Goal: Information Seeking & Learning: Learn about a topic

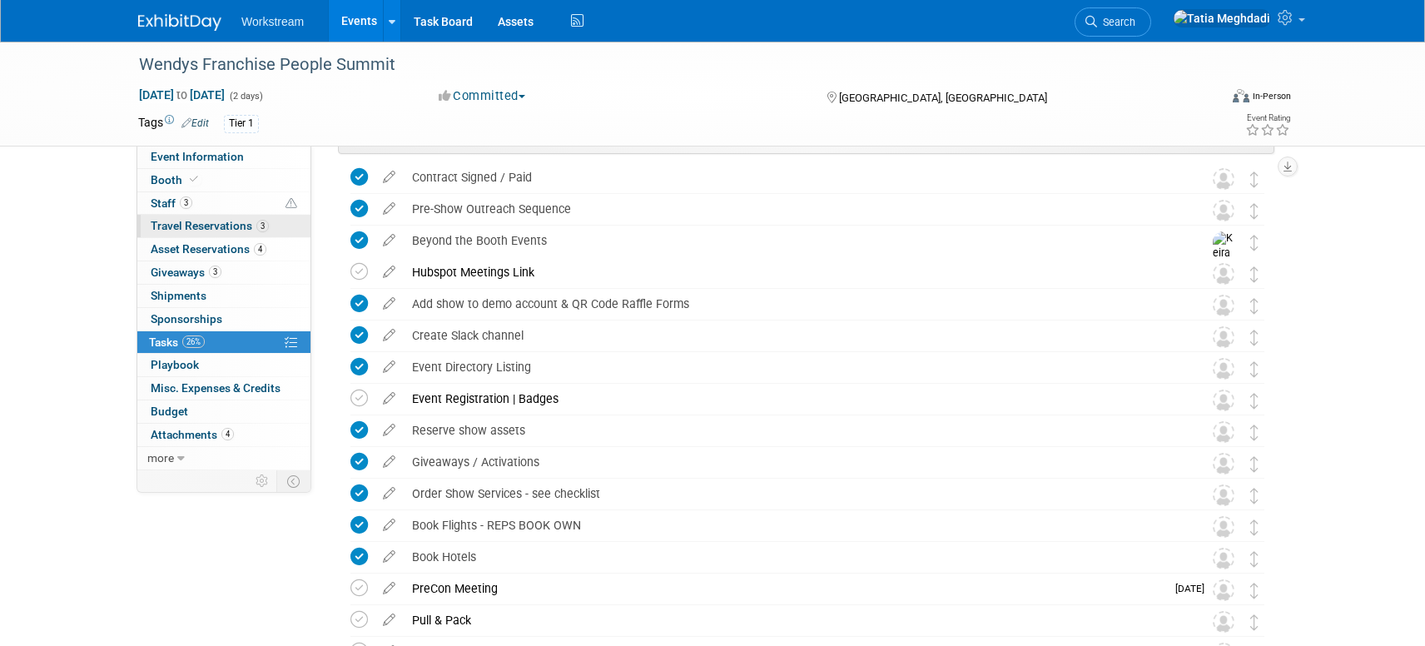
click at [176, 221] on span "Travel Reservations 3" at bounding box center [210, 225] width 118 height 13
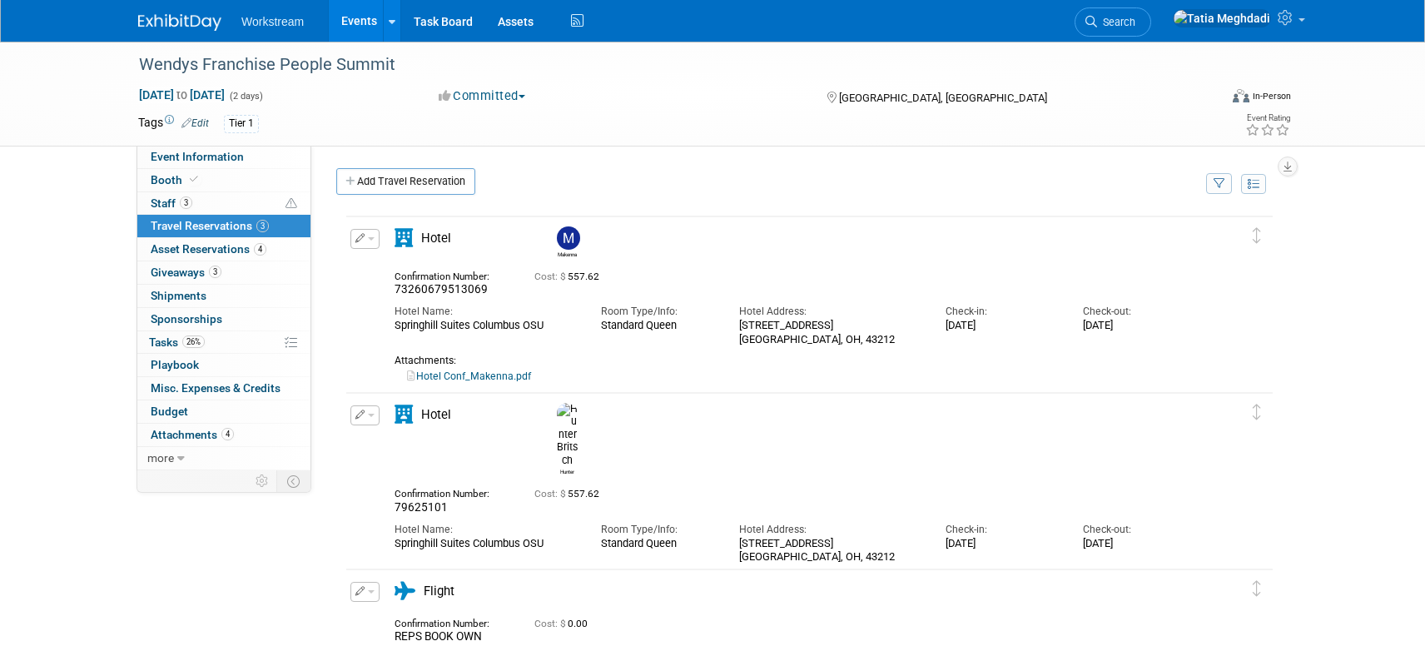
click at [373, 240] on span "button" at bounding box center [371, 238] width 7 height 3
click at [402, 265] on button "Edit Reservation" at bounding box center [421, 267] width 141 height 24
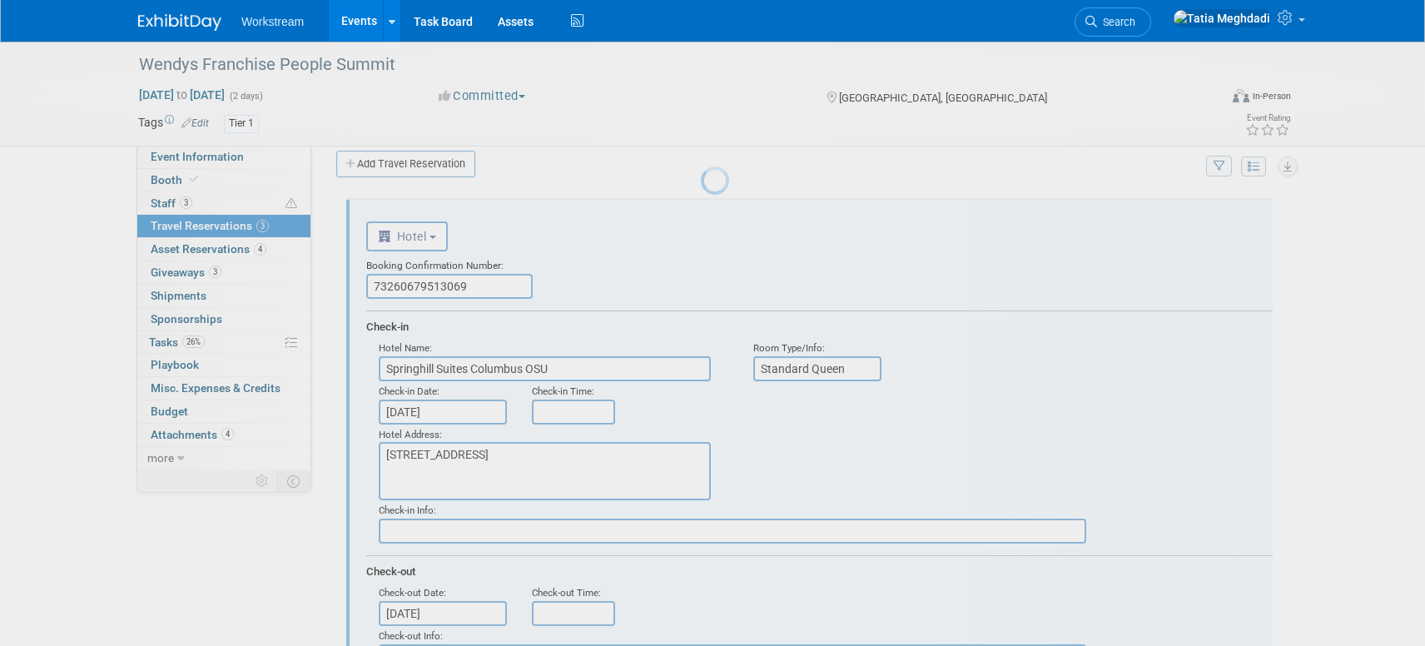
scroll to position [27, 0]
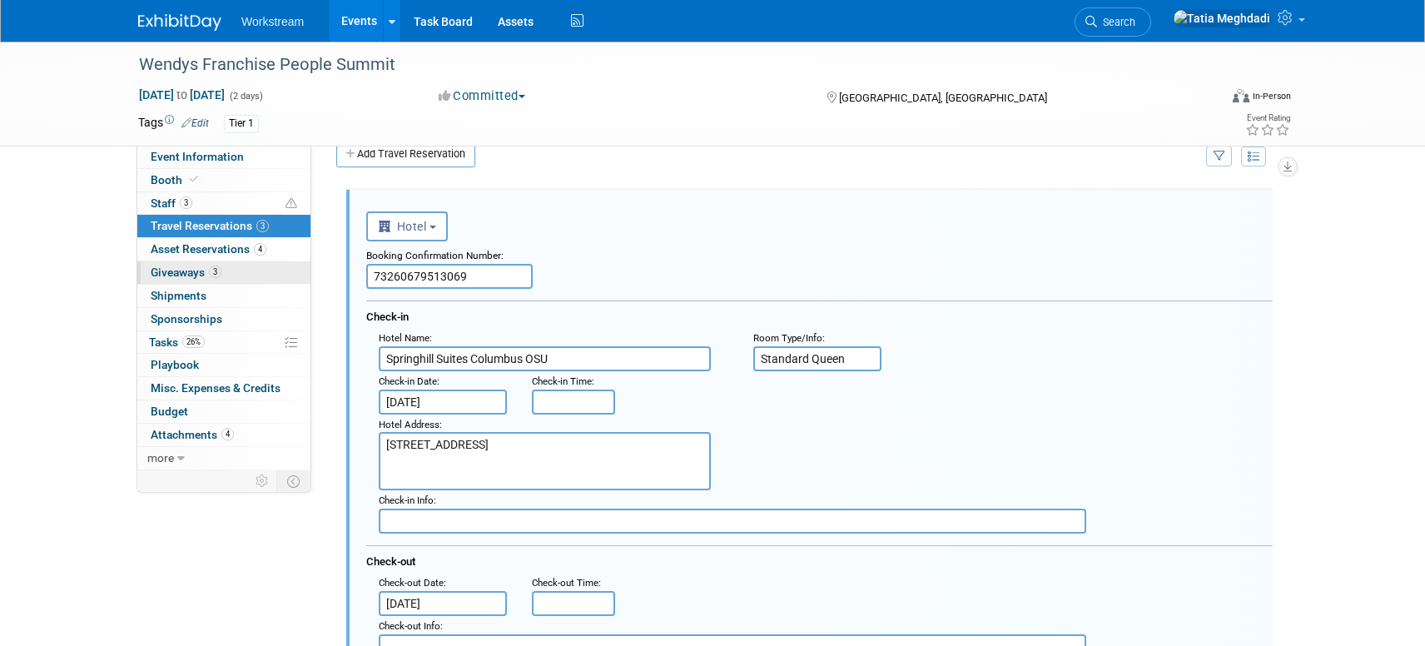
drag, startPoint x: 492, startPoint y: 279, endPoint x: 282, endPoint y: 270, distance: 209.9
type input "79830030"
type input "Springhill Suites by Marriott Columbus Dublin"
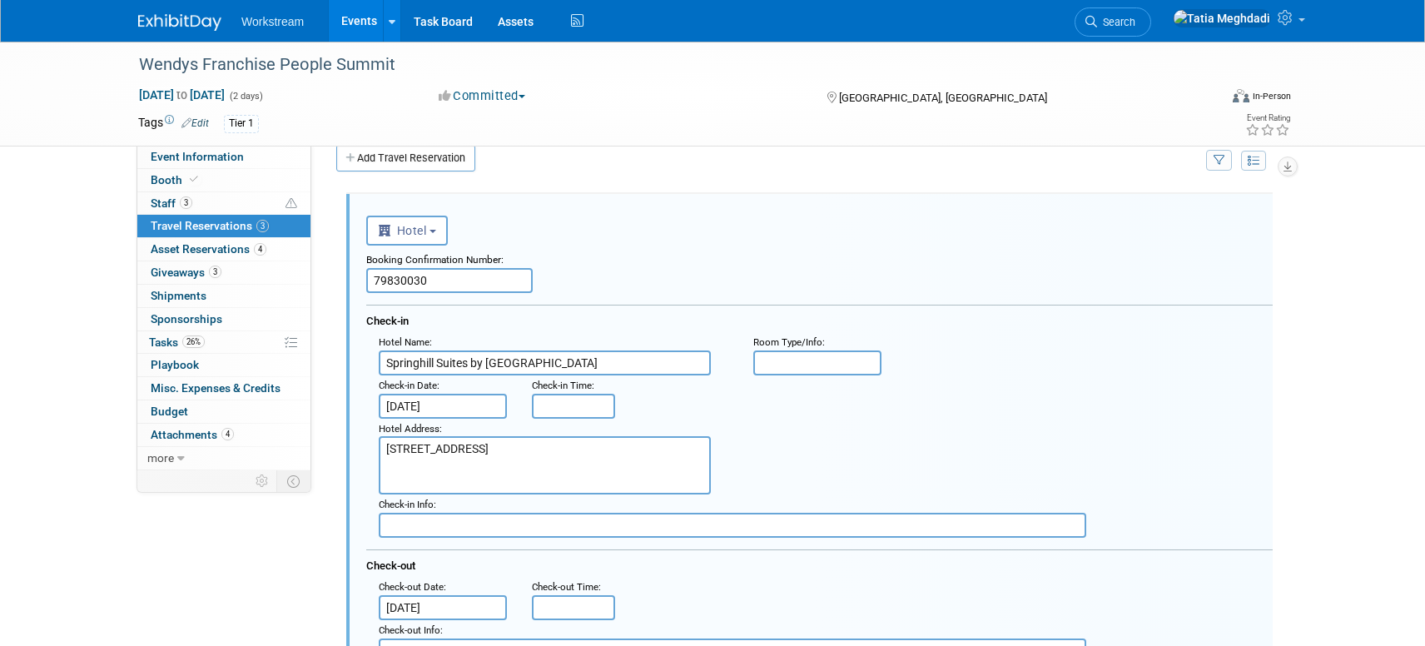
scroll to position [22, 0]
drag, startPoint x: 548, startPoint y: 473, endPoint x: 345, endPoint y: 442, distance: 205.3
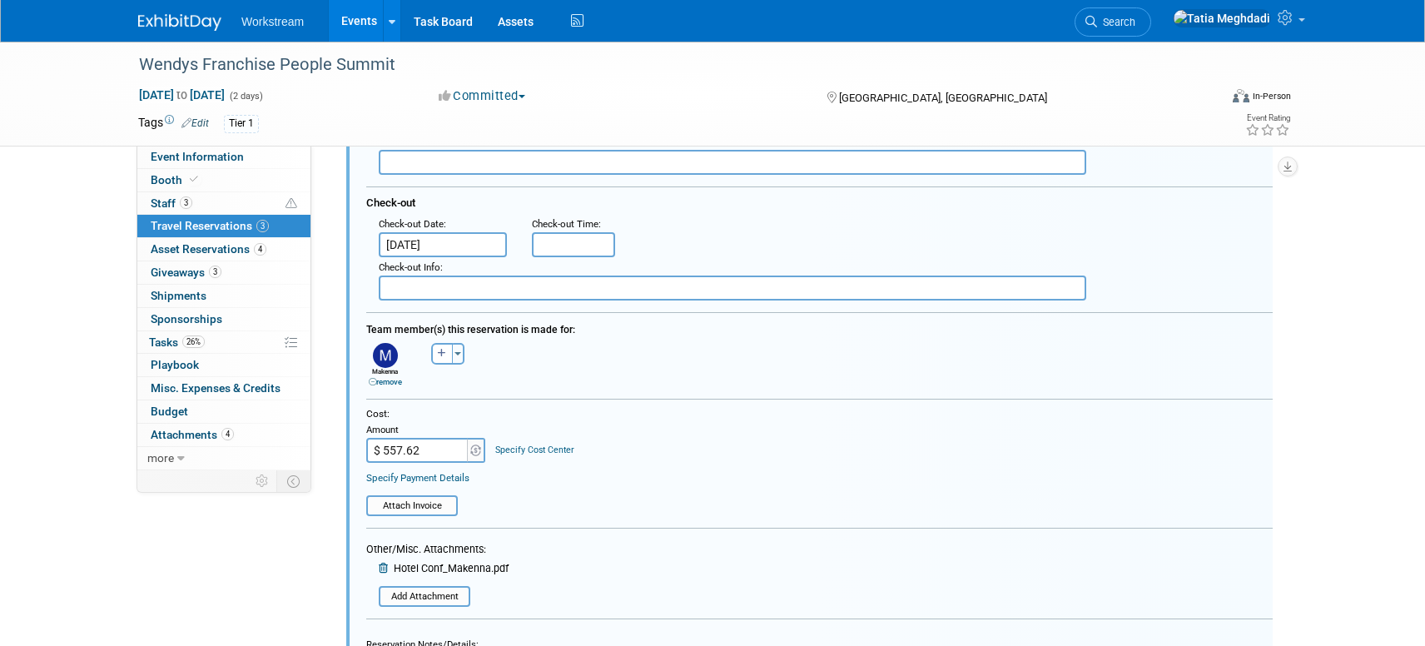
scroll to position [418, 0]
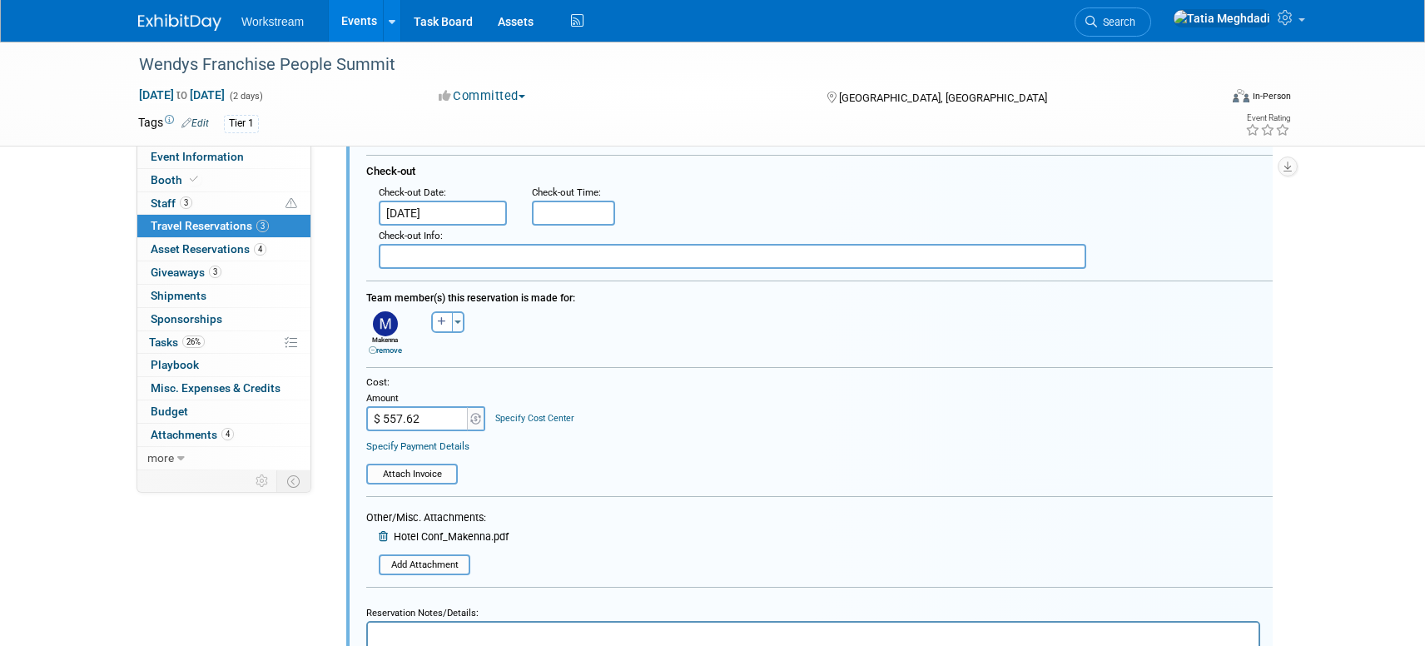
type textarea "4475 Bridge Park Avenue Dublin, OH"
click at [463, 414] on input "$ 557.62" at bounding box center [418, 418] width 104 height 25
drag, startPoint x: 398, startPoint y: 416, endPoint x: 348, endPoint y: 414, distance: 50.0
click at [348, 414] on div "<i class="fas fa-plane" style="padding: 6px 4px 6px 1px;"></i> Flight <i class=…" at bounding box center [809, 291] width 926 height 984
type input "$"
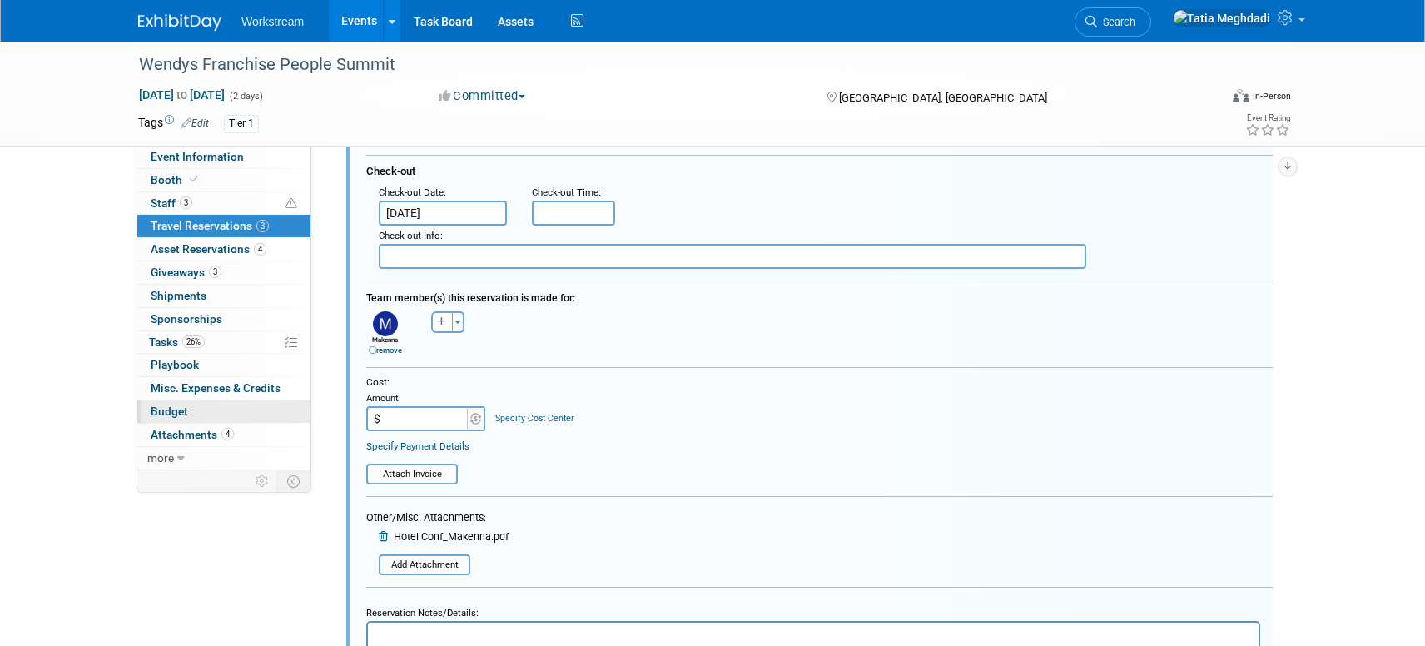
scroll to position [490, 0]
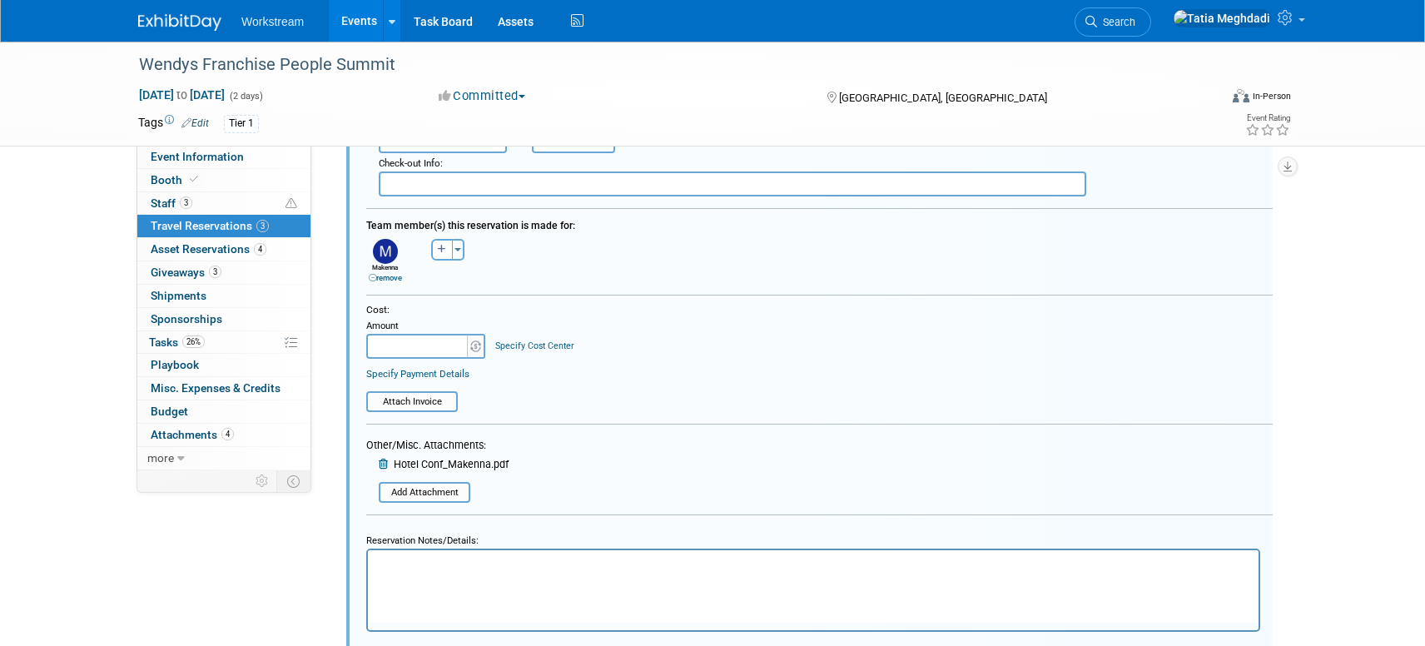
type input "$ 0.00"
click at [382, 463] on icon at bounding box center [385, 464] width 12 height 11
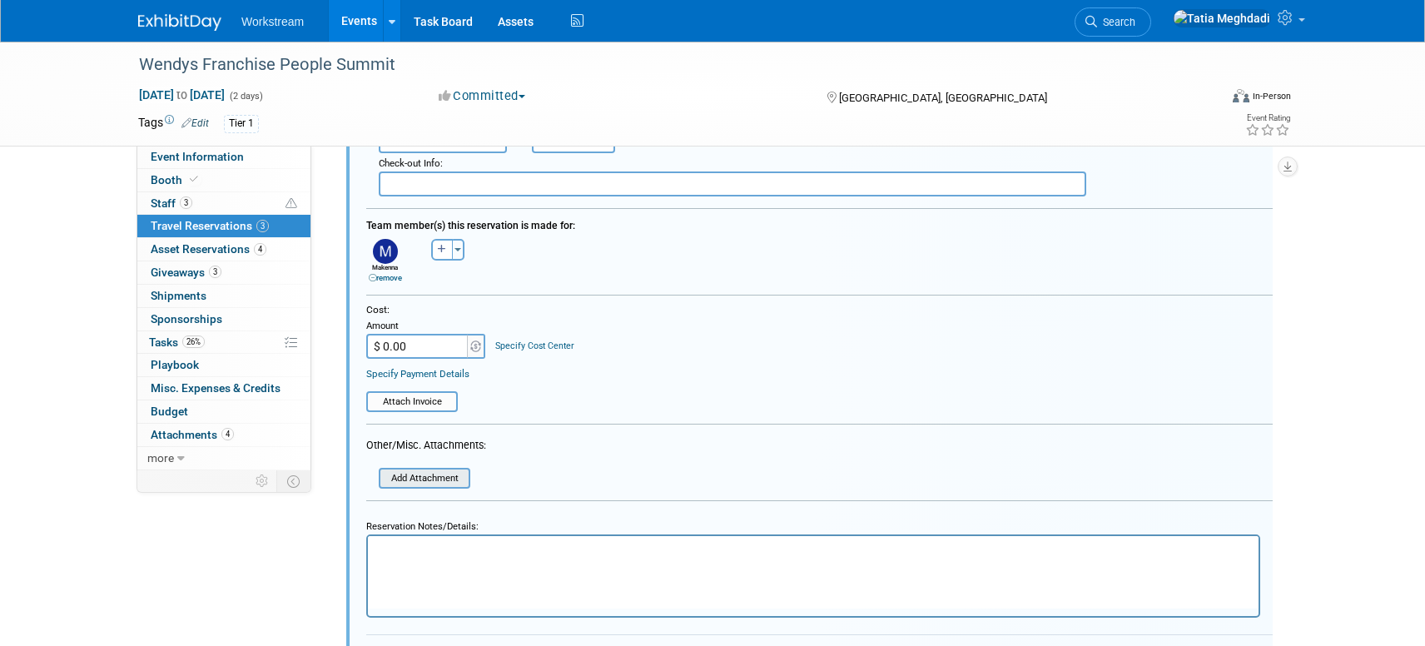
click at [415, 475] on input "file" at bounding box center [384, 477] width 170 height 17
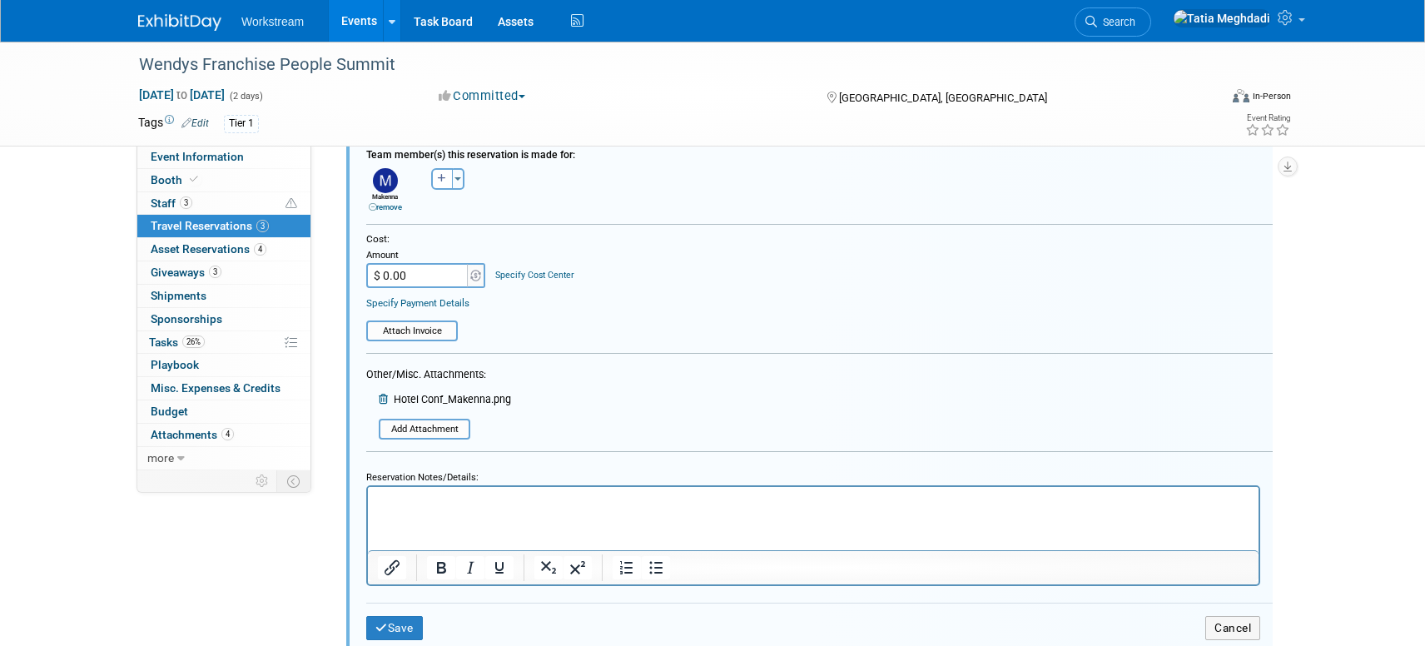
scroll to position [605, 0]
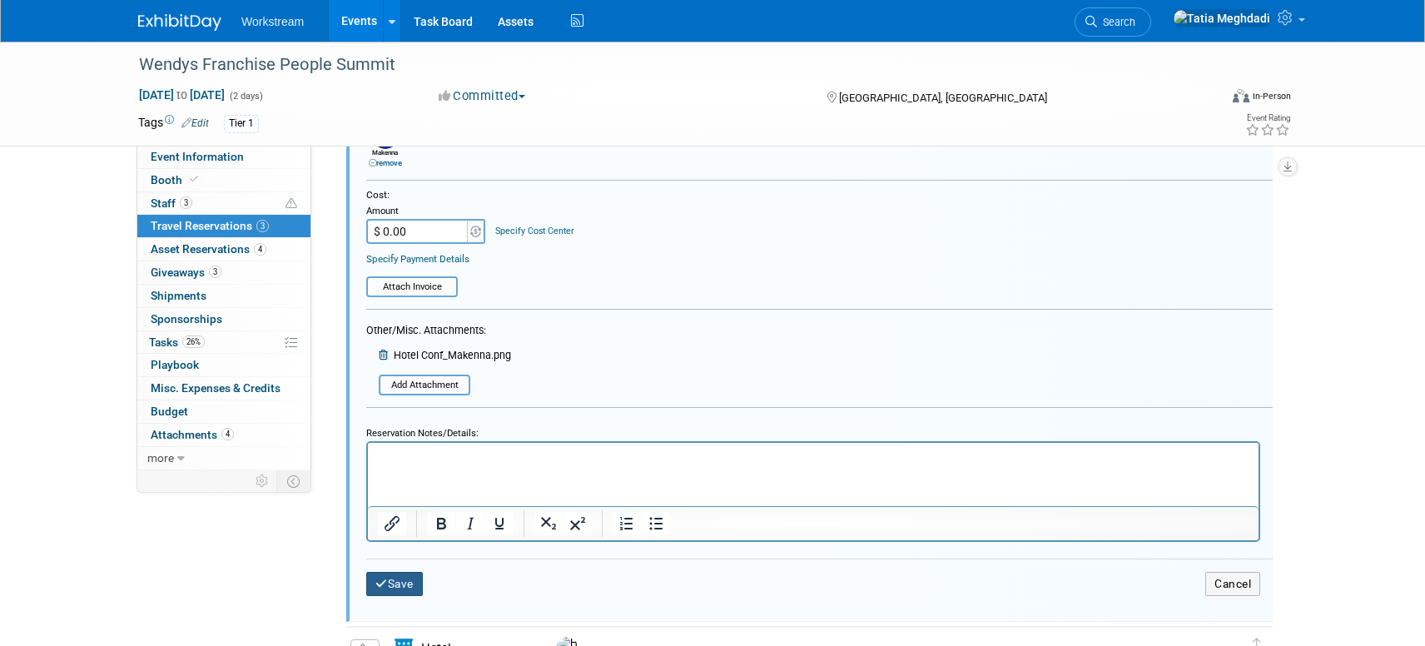
click at [397, 585] on button "Save" at bounding box center [394, 584] width 57 height 24
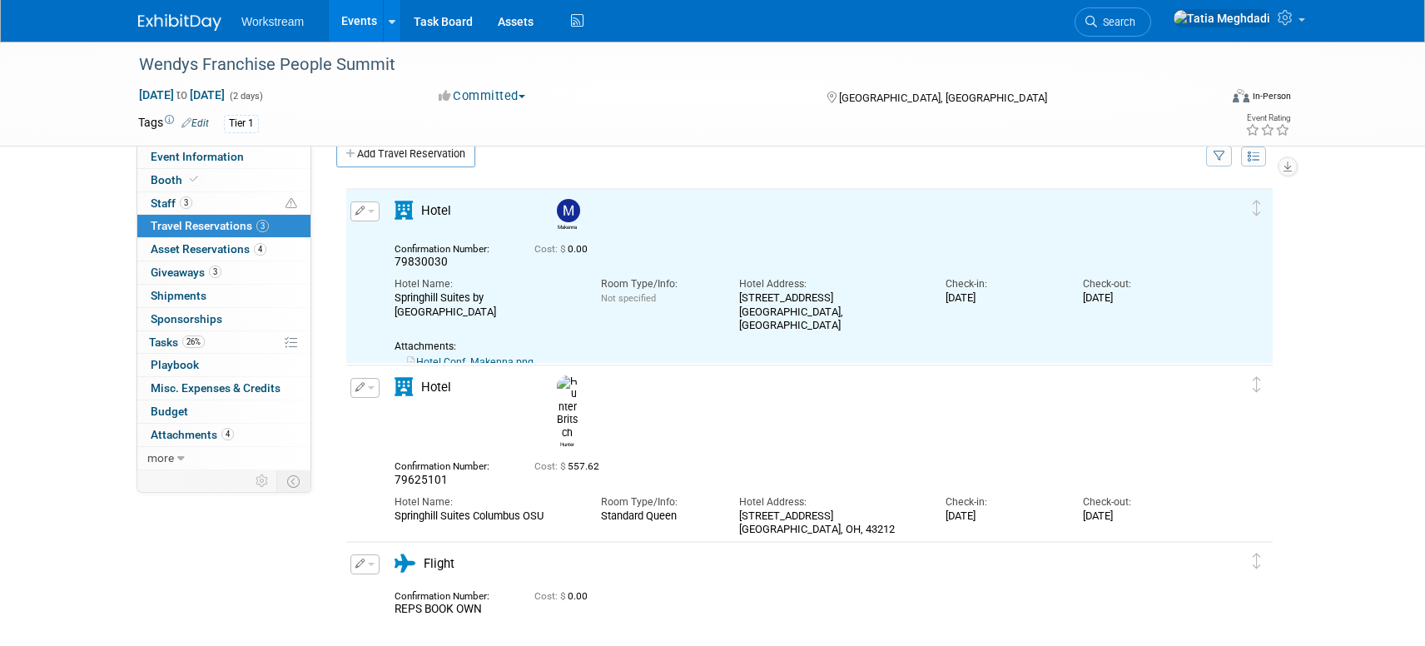
scroll to position [0, 0]
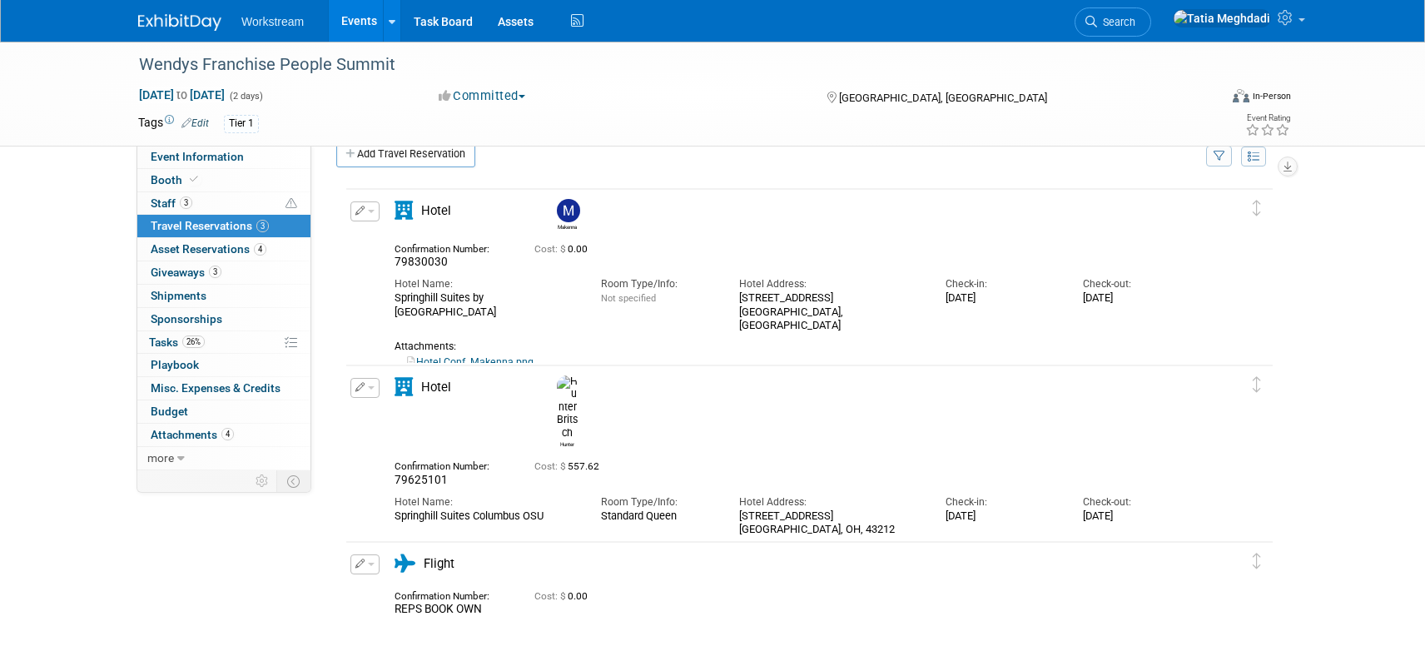
click at [368, 211] on span "button" at bounding box center [371, 211] width 7 height 3
click at [386, 235] on button "Edit Reservation" at bounding box center [421, 240] width 141 height 24
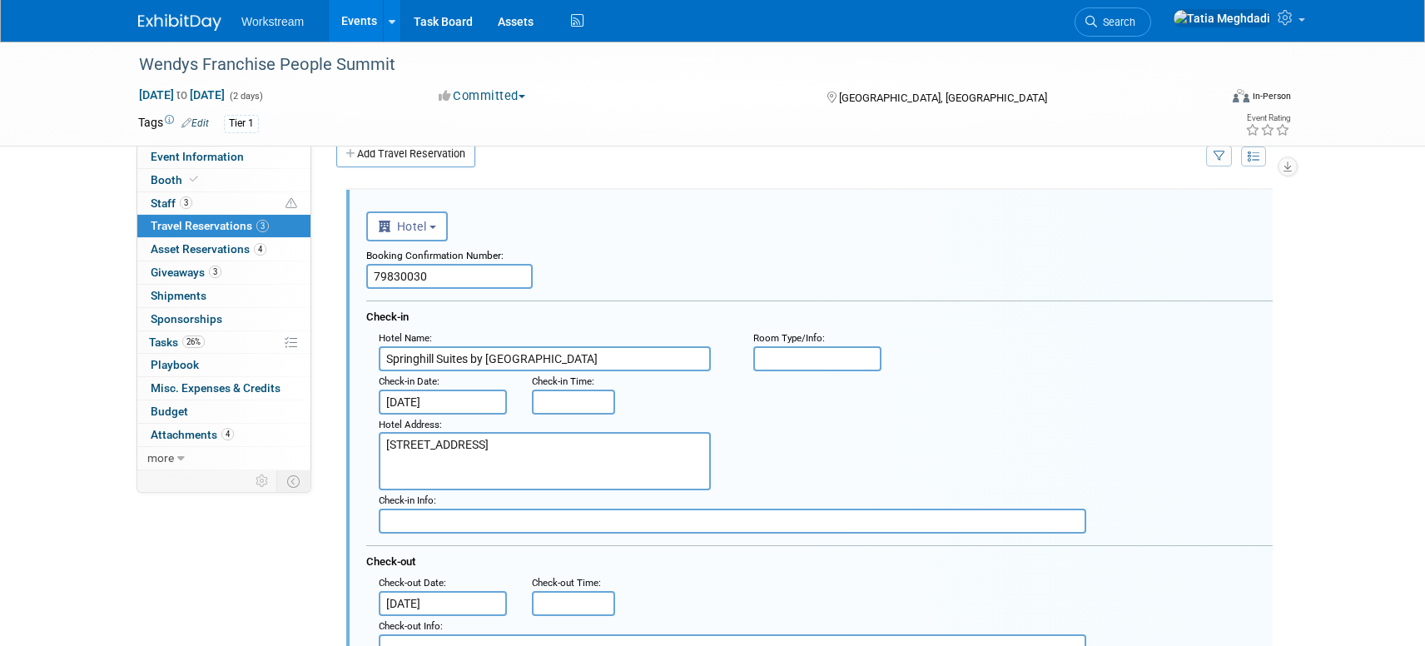
click at [786, 349] on input "text" at bounding box center [817, 358] width 128 height 25
type input "D"
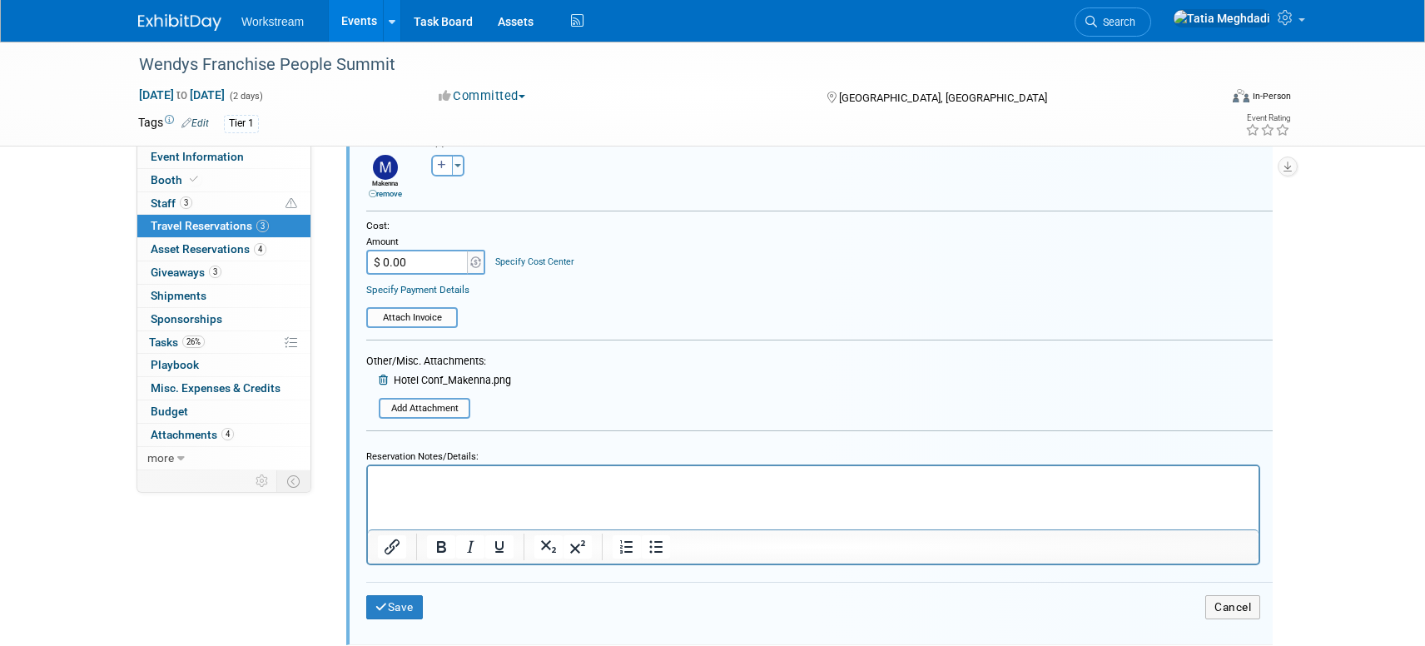
scroll to position [591, 0]
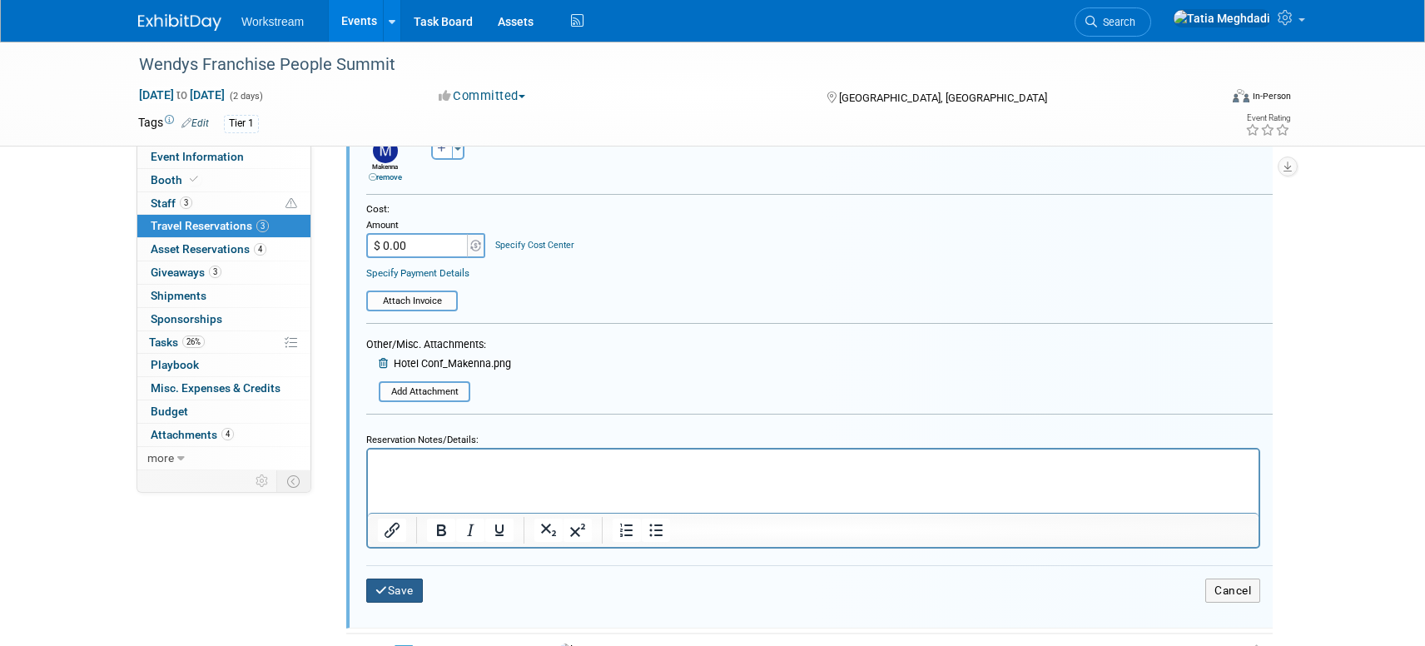
type input "Standard Queen"
click at [410, 589] on button "Save" at bounding box center [394, 590] width 57 height 24
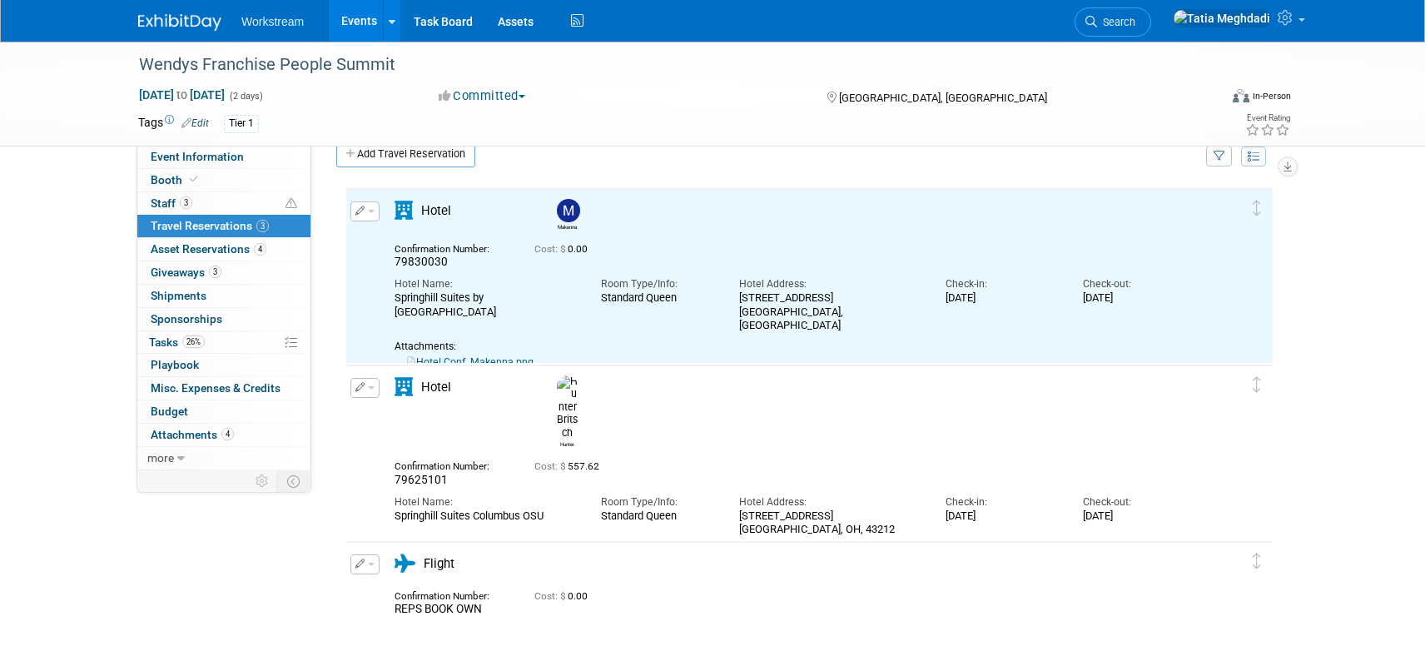
scroll to position [0, 0]
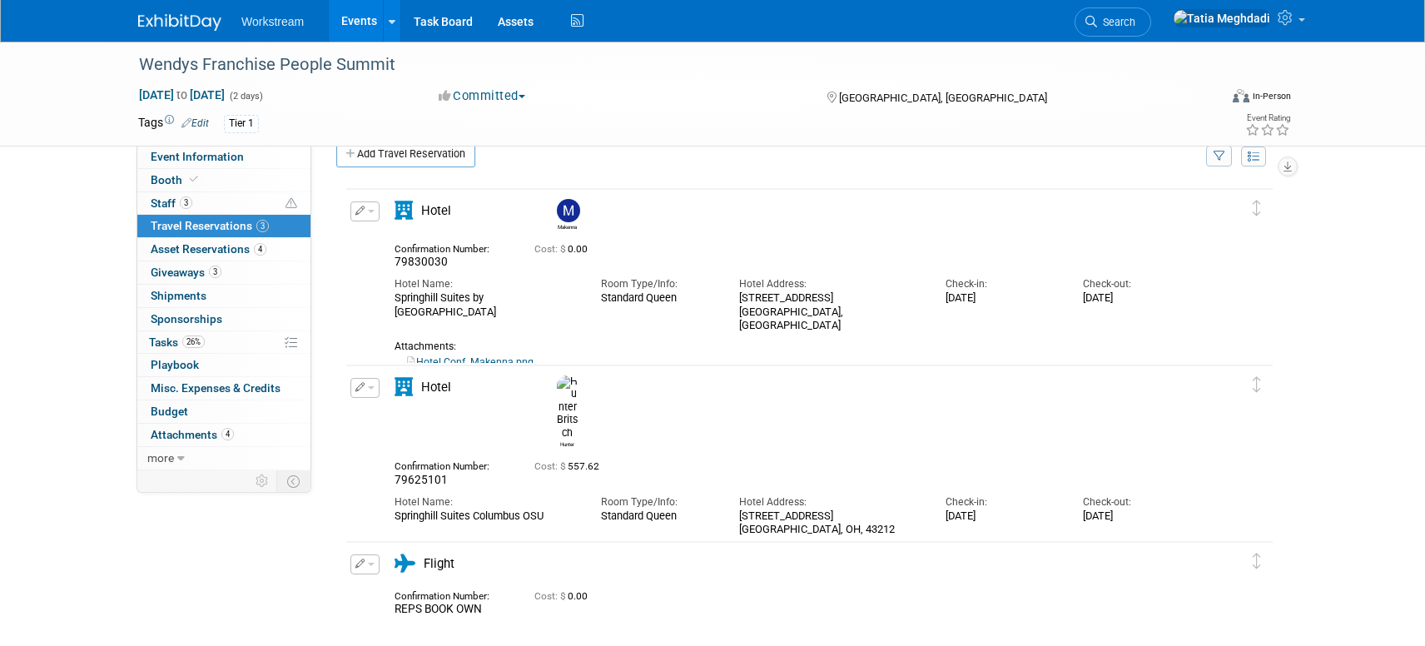
click at [374, 387] on button "button" at bounding box center [364, 388] width 29 height 20
click at [407, 418] on button "Edit Reservation" at bounding box center [421, 416] width 141 height 24
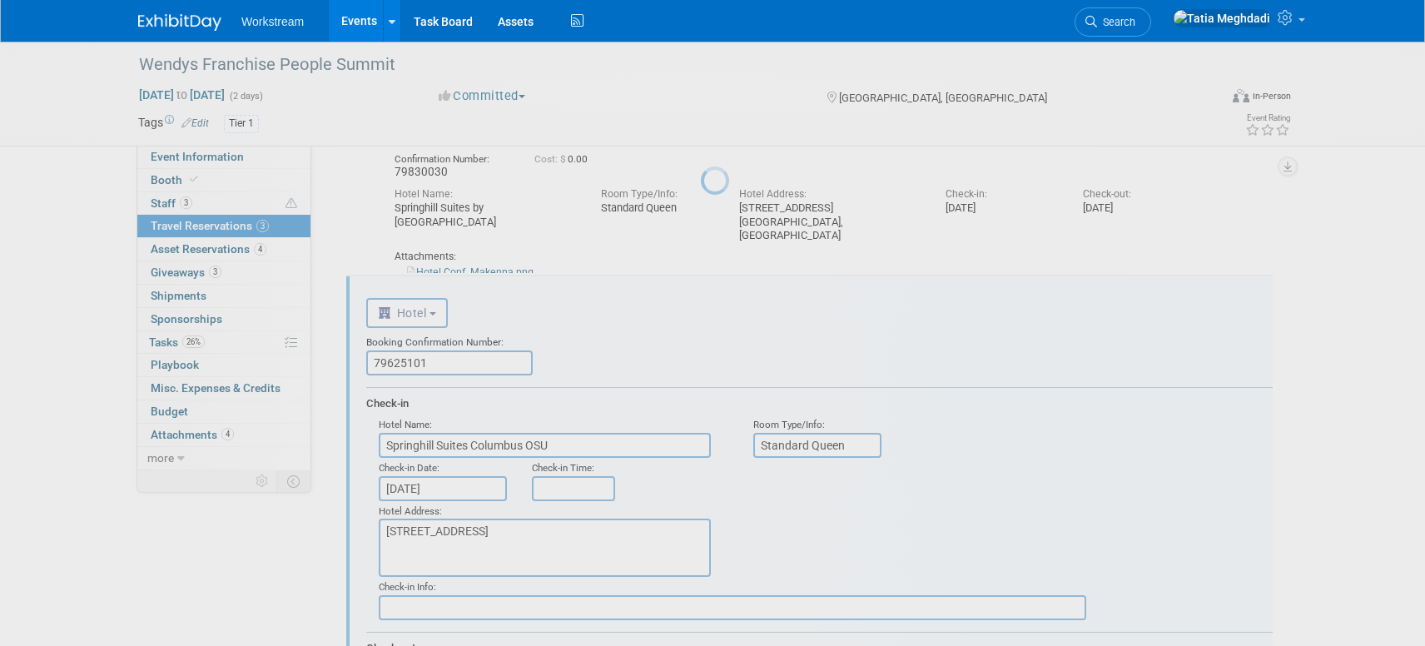
scroll to position [204, 0]
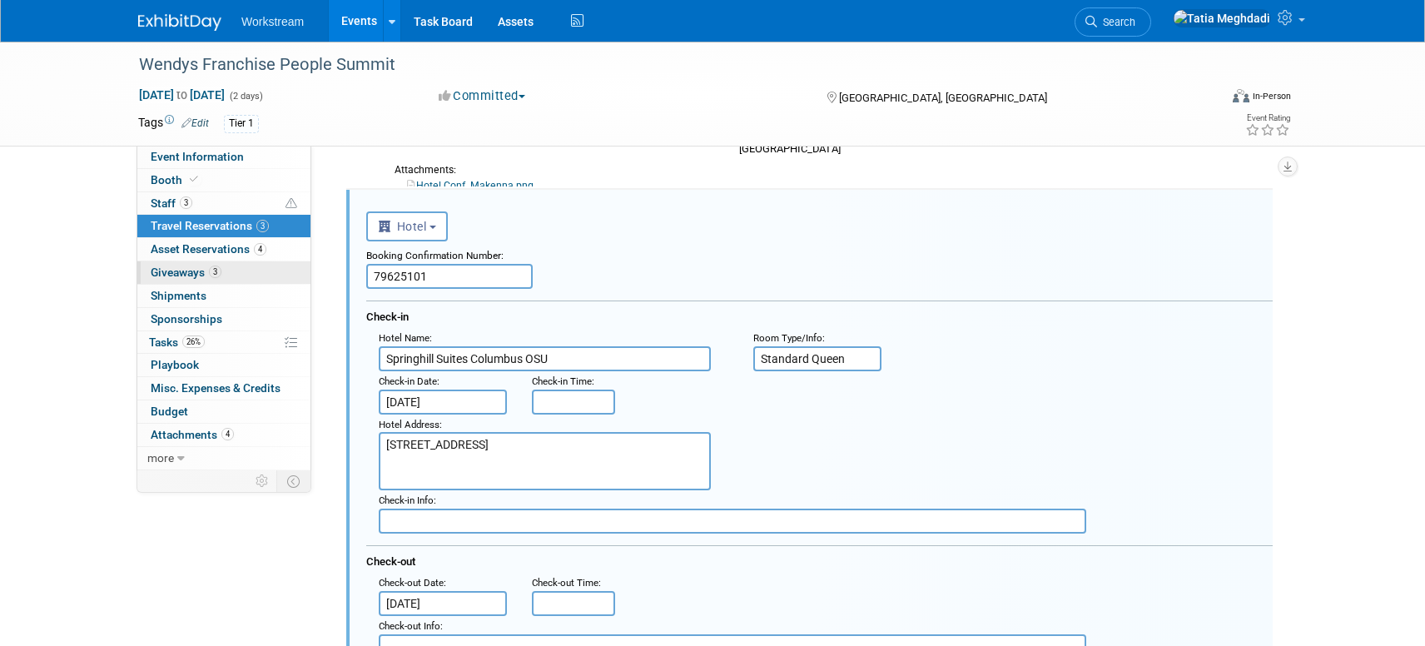
drag, startPoint x: 445, startPoint y: 278, endPoint x: 283, endPoint y: 273, distance: 162.3
click at [283, 273] on div "Event Information Event Info Booth Booth 3 Staff 3 Staff 3 Travel Reservations …" at bounding box center [712, 575] width 1173 height 1475
drag, startPoint x: 409, startPoint y: 274, endPoint x: 359, endPoint y: 275, distance: 49.9
type input "79852754"
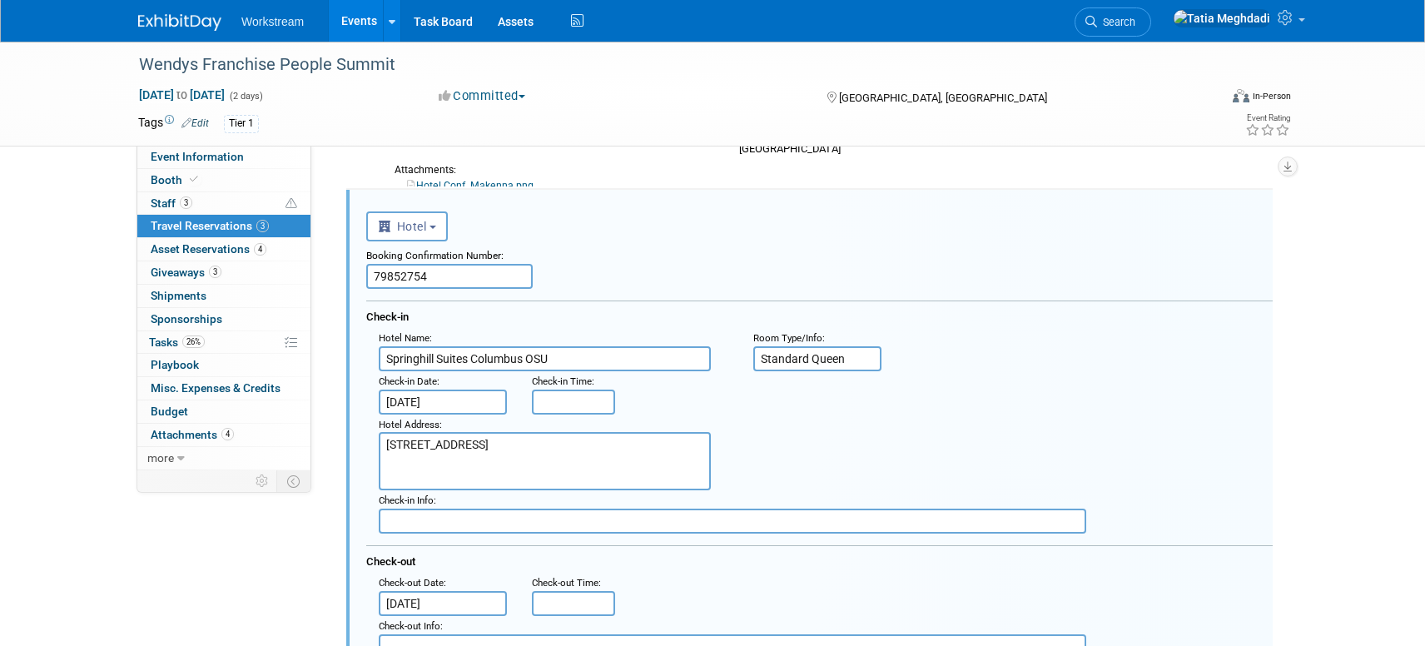
drag, startPoint x: 570, startPoint y: 357, endPoint x: 378, endPoint y: 359, distance: 192.2
click at [379, 359] on input "Springhill Suites Columbus OSU" at bounding box center [545, 358] width 332 height 25
type input "Residence Inn by Marriott Columbus Dublin"
drag, startPoint x: 495, startPoint y: 463, endPoint x: 349, endPoint y: 440, distance: 147.3
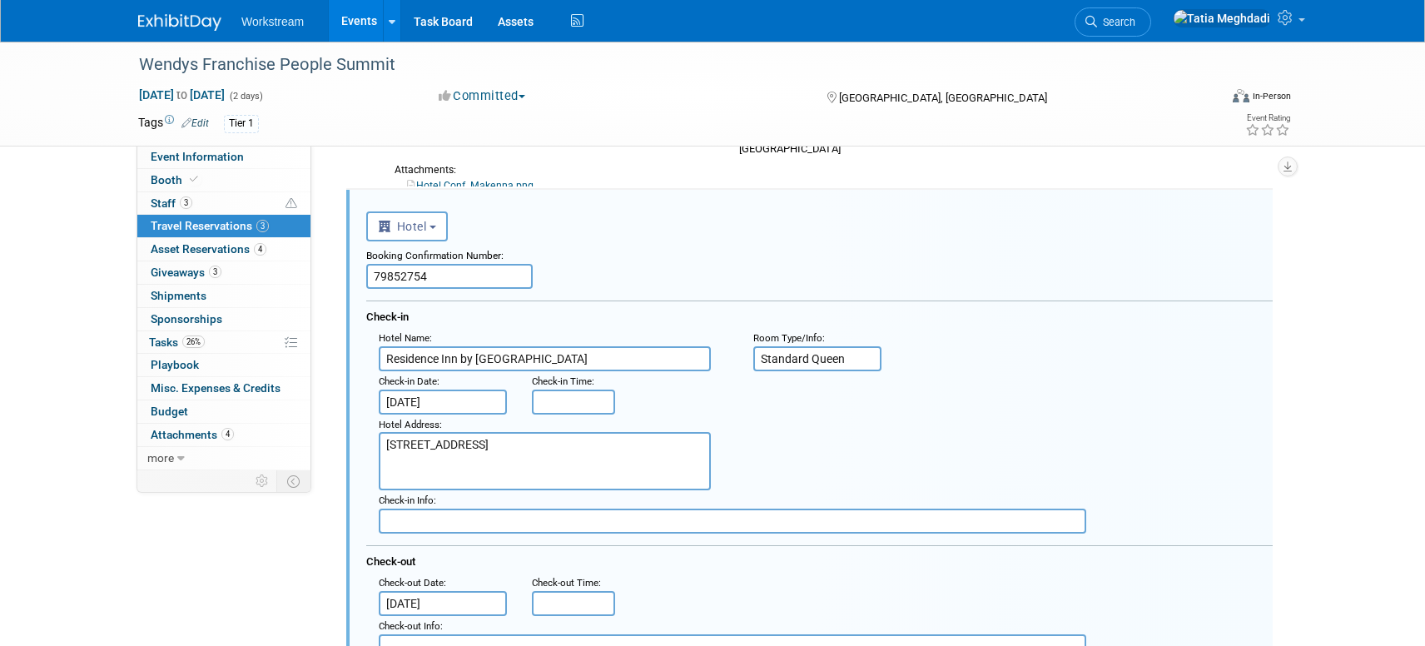
click at [526, 456] on textarea "1421 Olentangy River Rd, Columbus, OH, 43212" at bounding box center [545, 461] width 332 height 58
drag, startPoint x: 487, startPoint y: 458, endPoint x: 364, endPoint y: 448, distance: 122.7
click at [366, 448] on div "Hotel Address : 1421 Olentangy River Rd, Columbus, OH, 43212" at bounding box center [553, 452] width 374 height 77
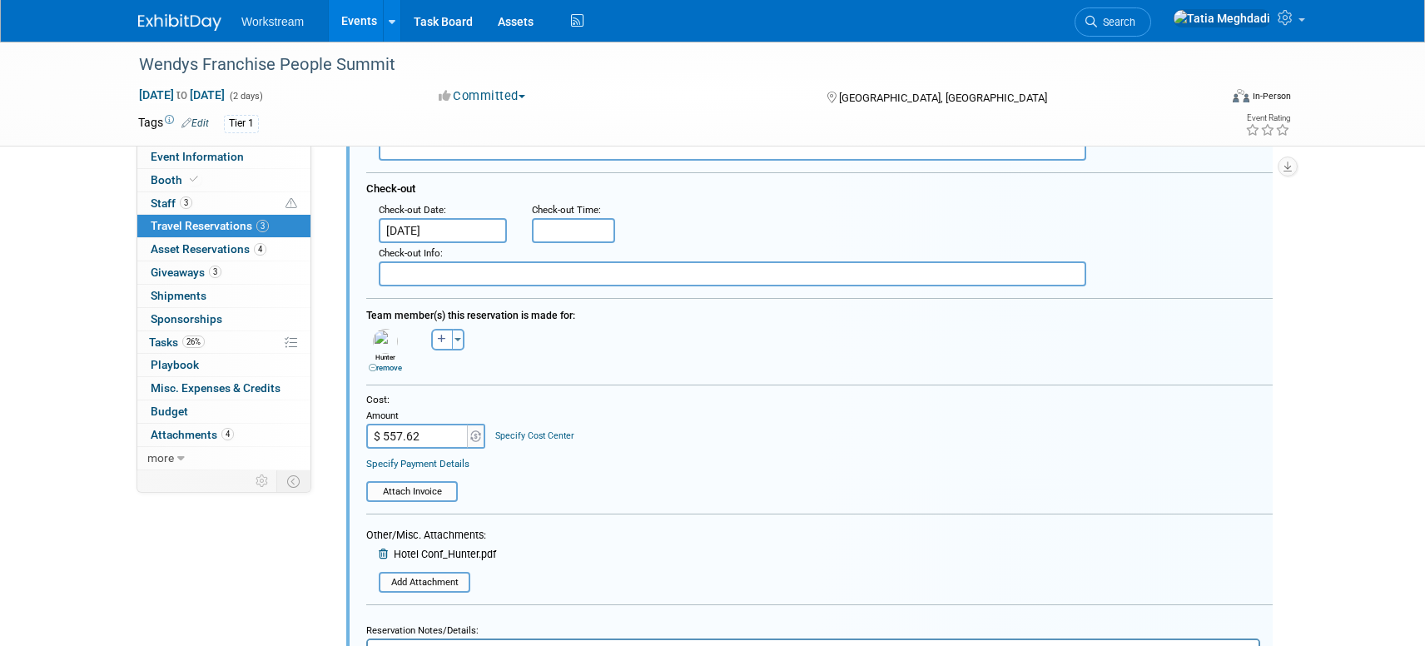
scroll to position [588, 0]
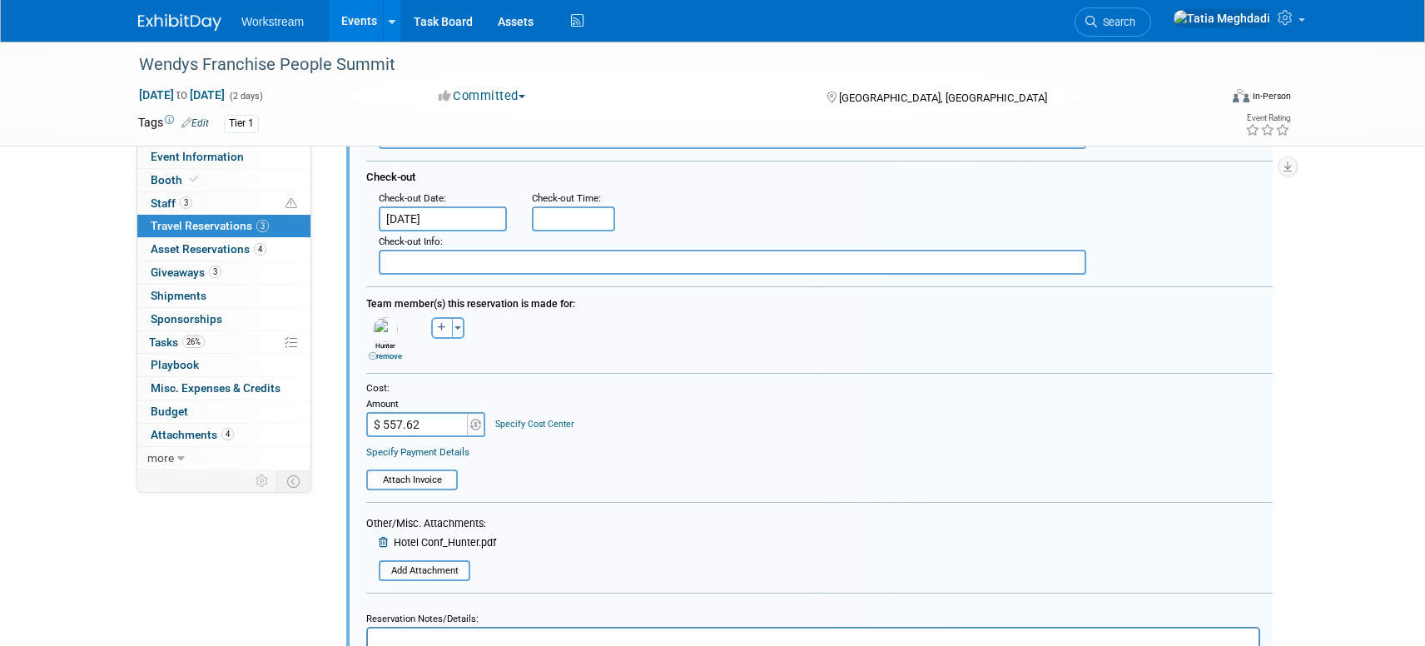
type textarea "6364 Frantz Road Dublin, OH 43017"
drag, startPoint x: 418, startPoint y: 420, endPoint x: 429, endPoint y: 425, distance: 11.9
click at [384, 421] on input "$ 557.62" at bounding box center [418, 424] width 104 height 25
drag, startPoint x: 409, startPoint y: 423, endPoint x: 362, endPoint y: 420, distance: 47.5
click at [364, 420] on div "Cost: Amount $ 557.62 Specify Cost Center Cost Center -- Not Specified --" at bounding box center [819, 435] width 931 height 109
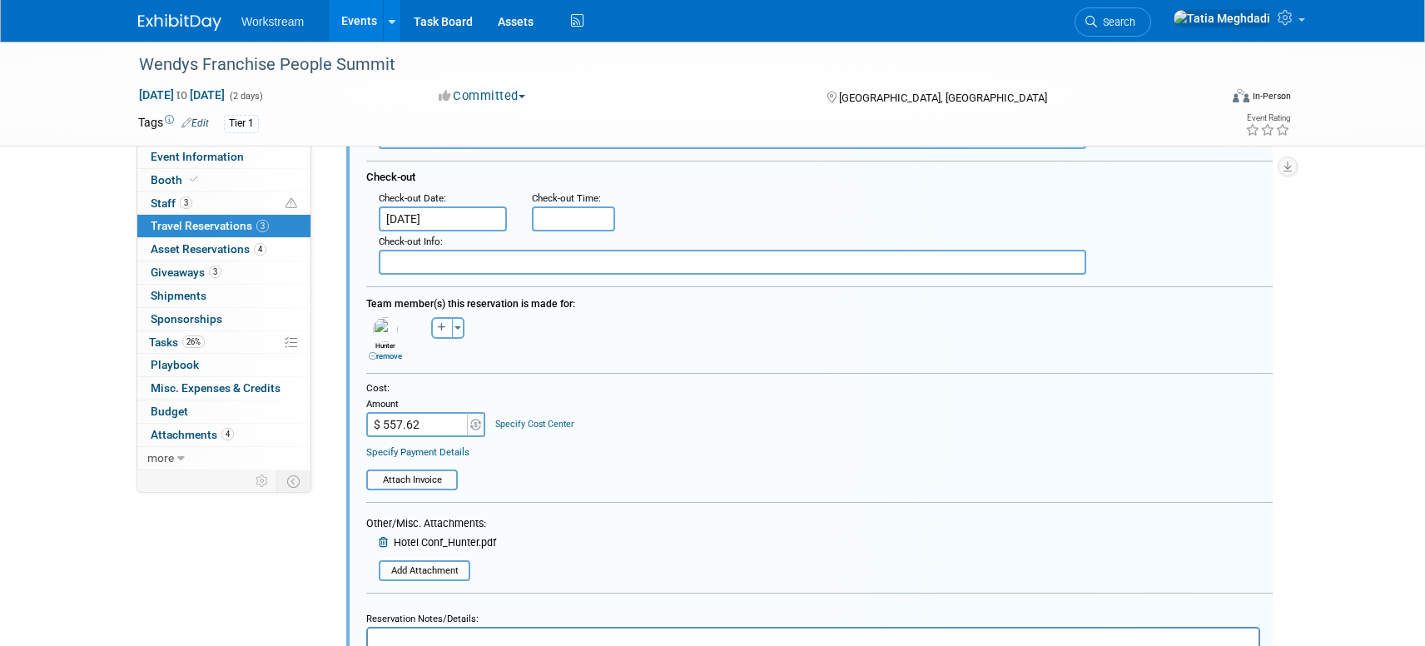
type input "$"
type input "$ 0.00"
click at [379, 545] on icon at bounding box center [385, 543] width 12 height 11
click at [414, 552] on input "file" at bounding box center [384, 556] width 170 height 17
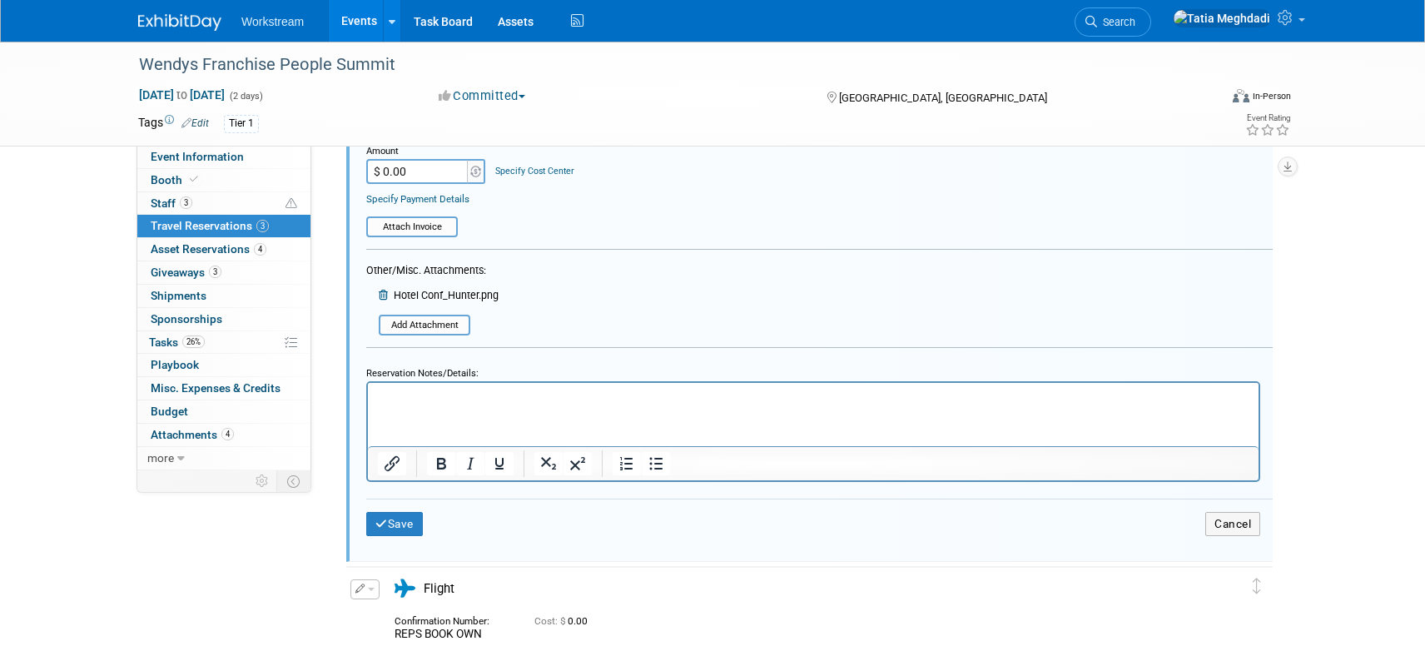
scroll to position [929, 0]
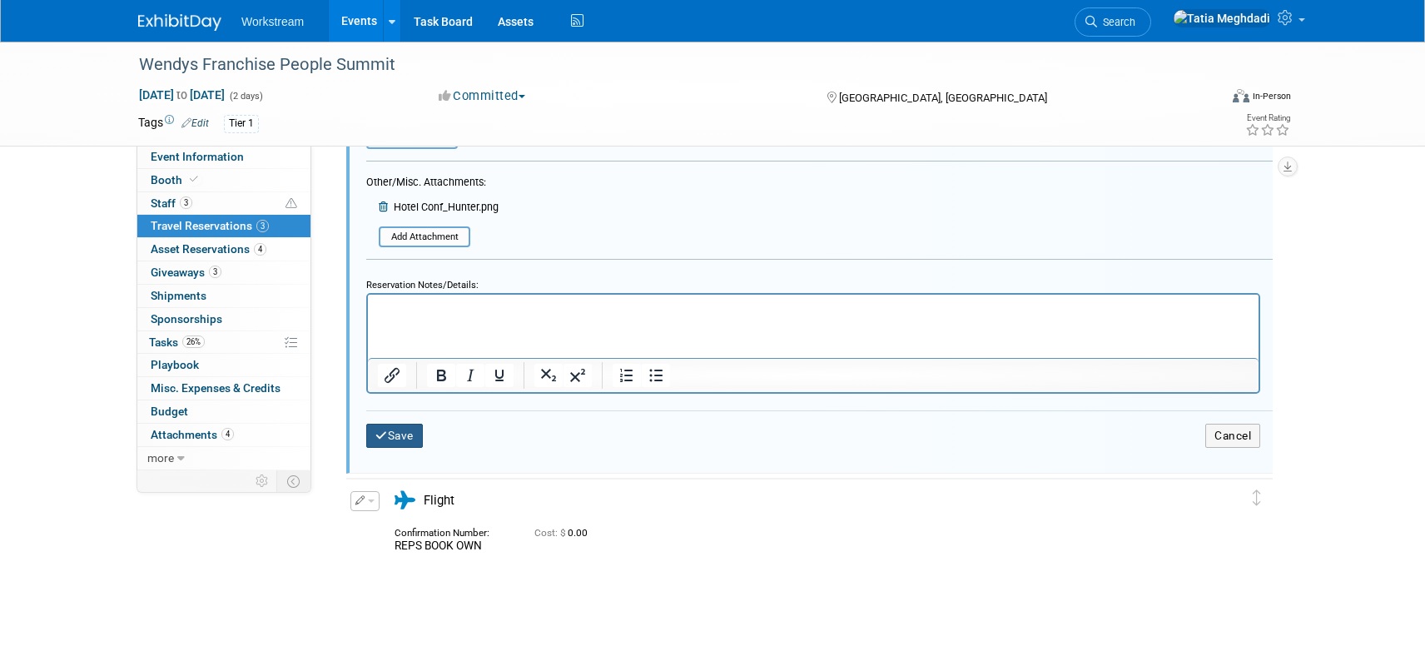
click at [382, 435] on icon "submit" at bounding box center [381, 436] width 12 height 12
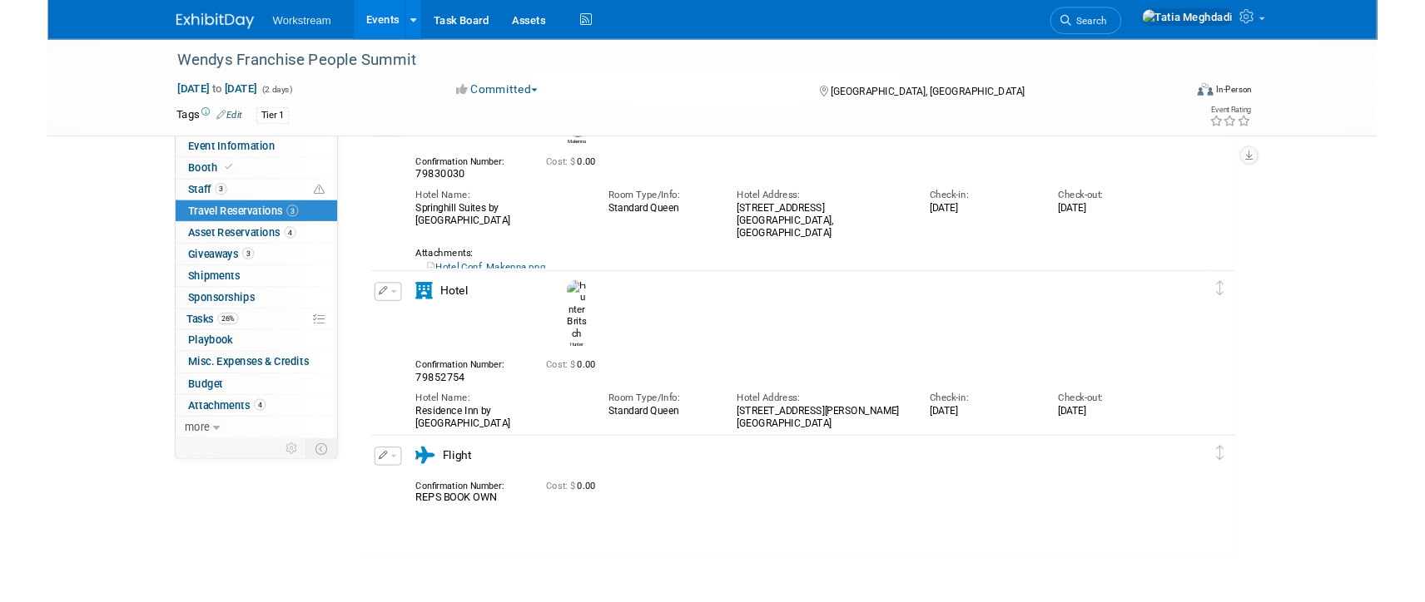
scroll to position [0, 0]
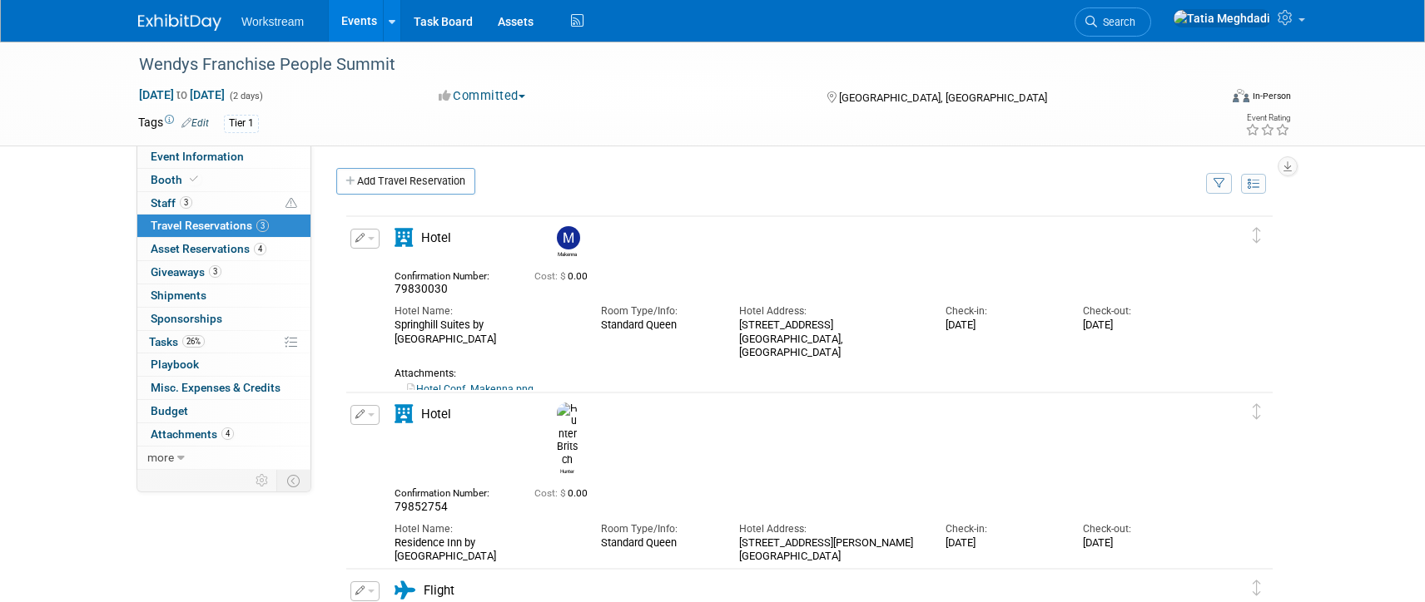
click at [353, 28] on link "Events" at bounding box center [359, 21] width 61 height 42
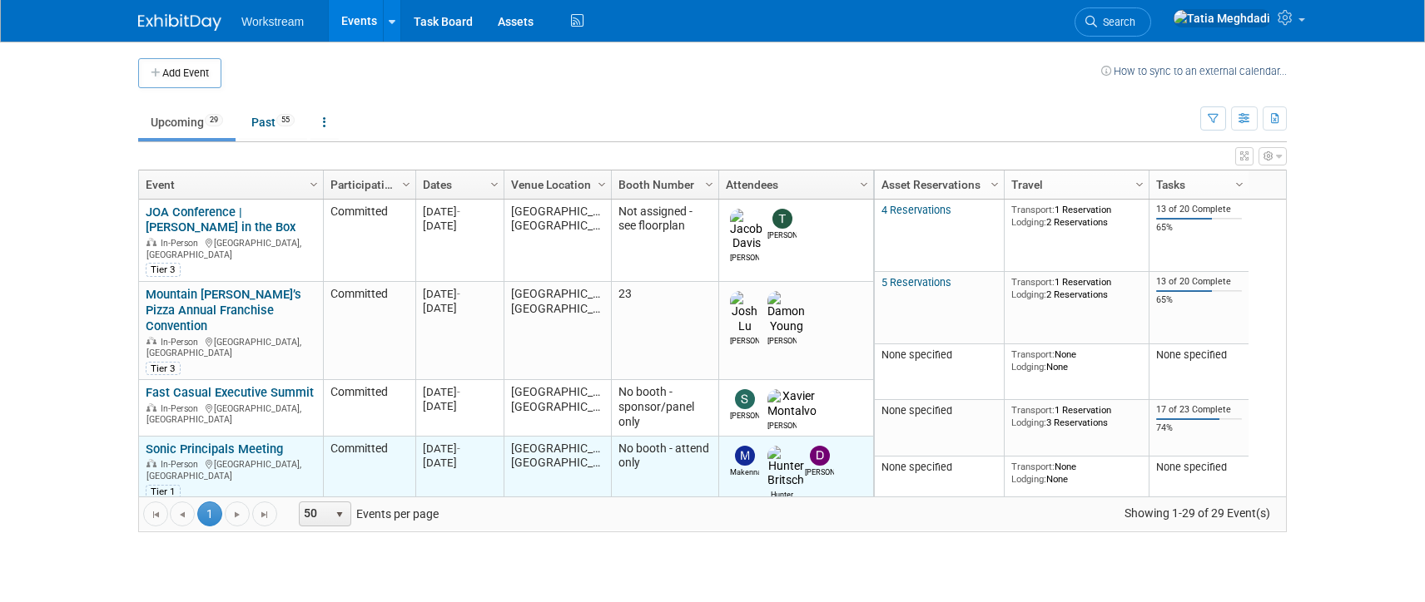
click at [217, 442] on link "Sonic Principals Meeting" at bounding box center [214, 449] width 137 height 15
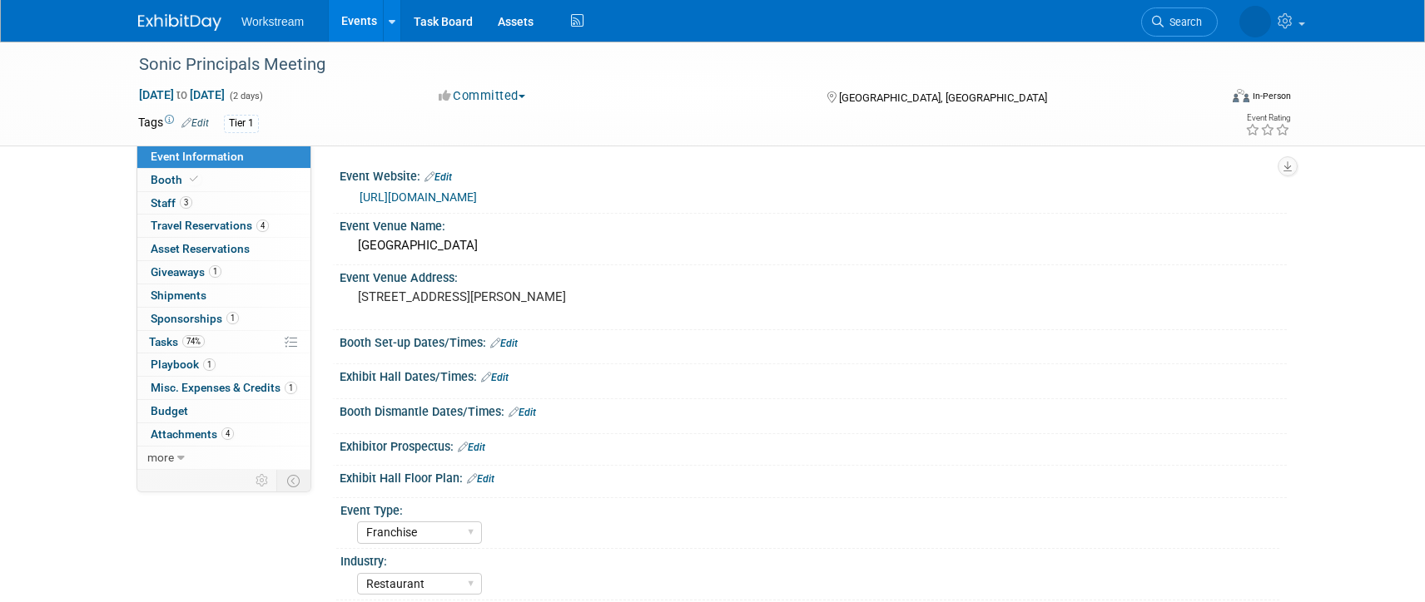
select select "Franchise"
select select "Restaurant"
select select "No"
select select "[PERSON_NAME]"
click at [175, 208] on span "Staff 3" at bounding box center [172, 202] width 42 height 13
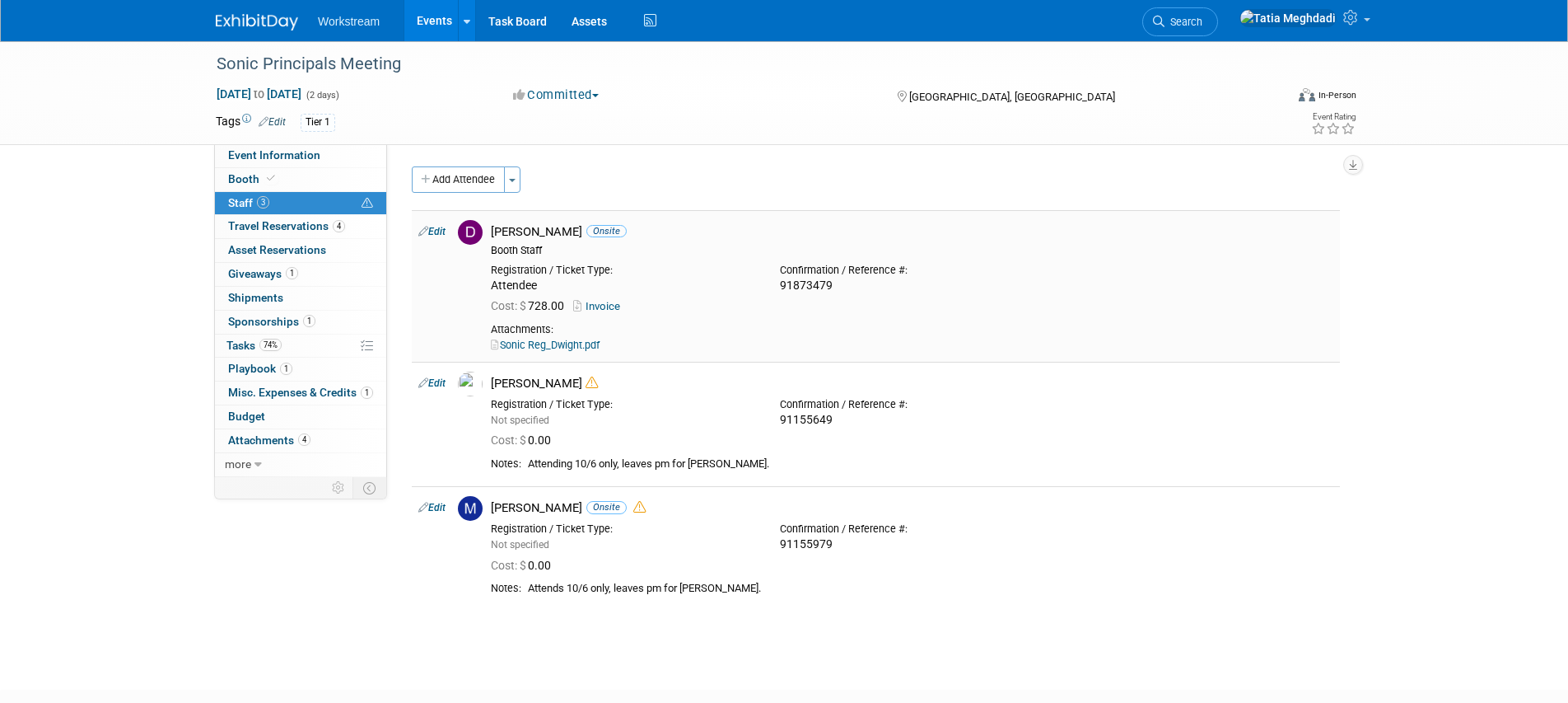
click at [445, 226] on link "Edit" at bounding box center [432, 232] width 27 height 12
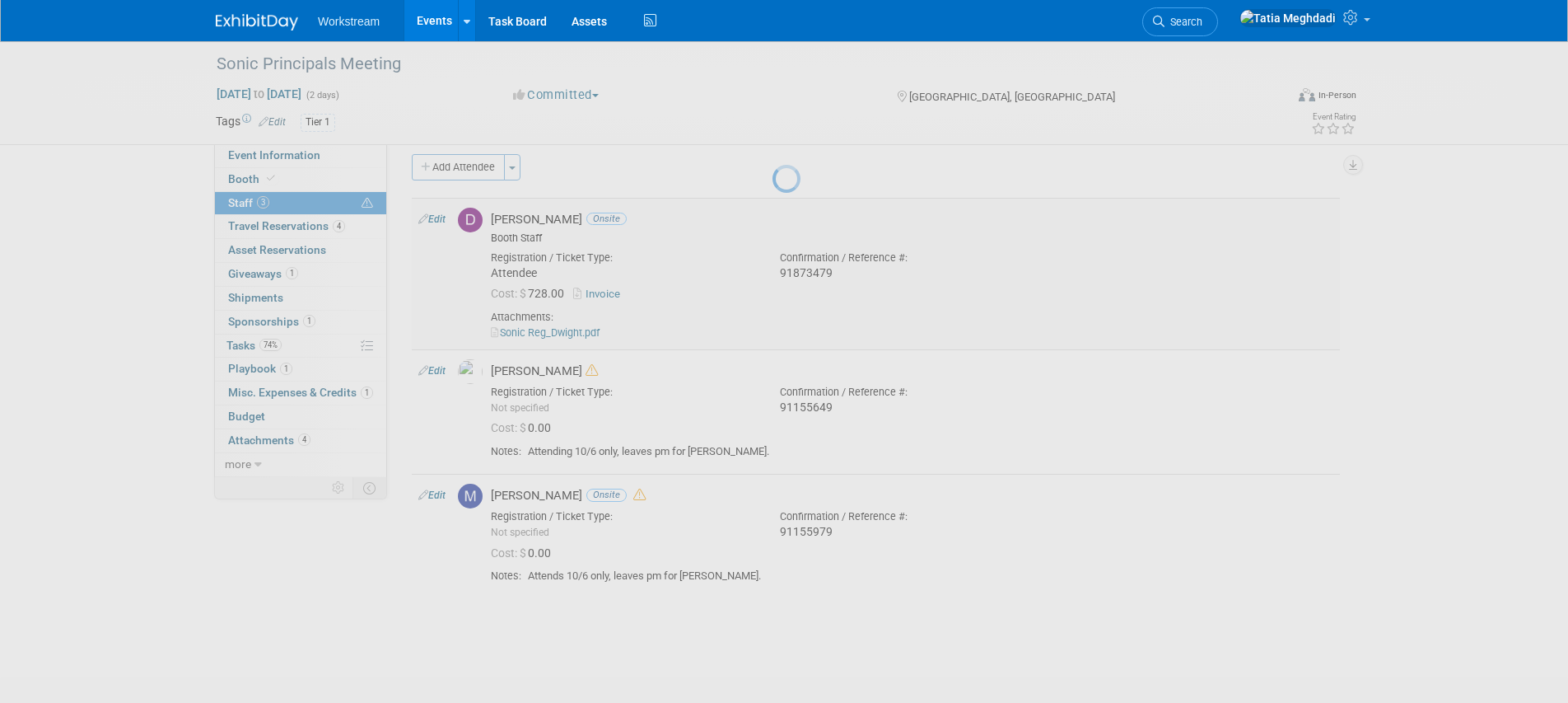
select select "45b30f4d-e917-435f-9ac0-5d3c88886b77"
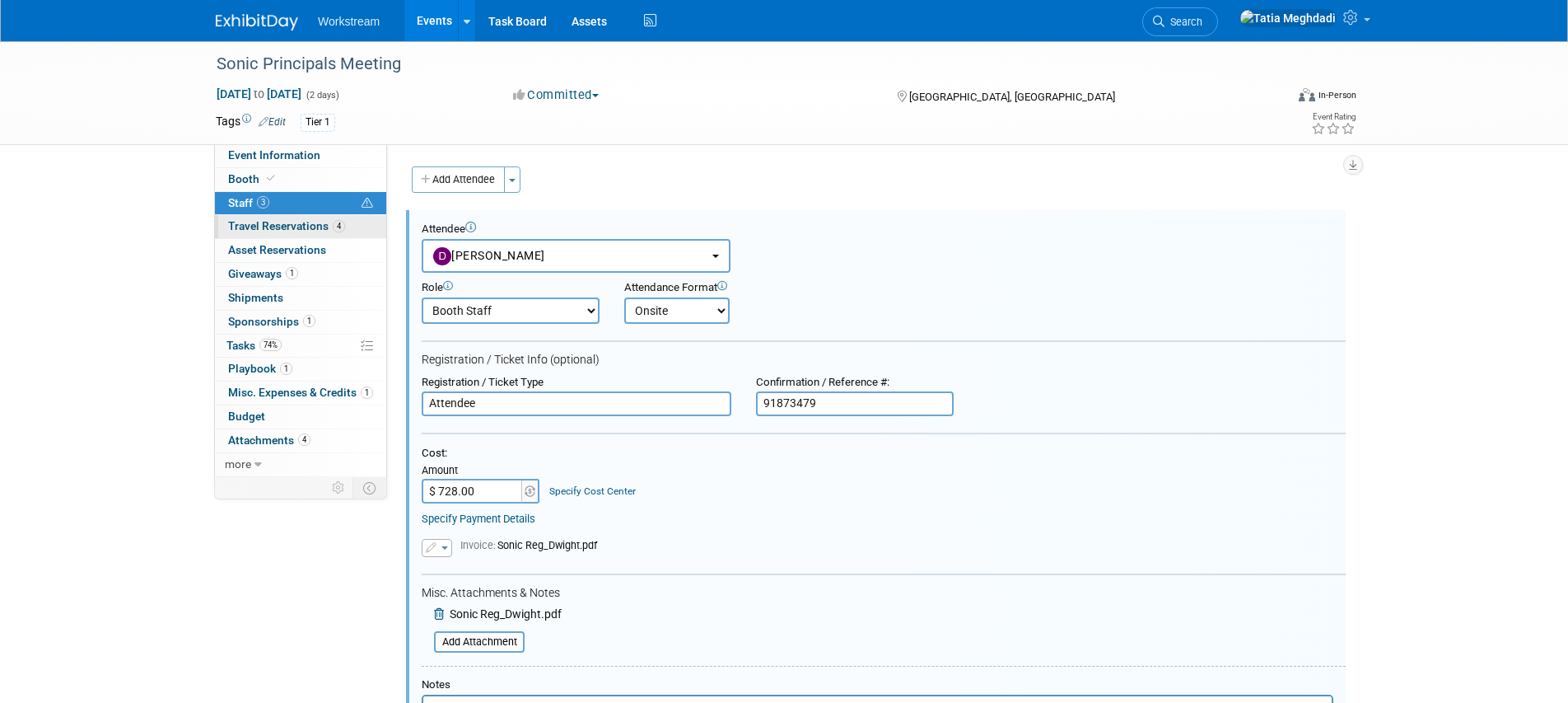
click at [251, 226] on span "Travel Reservations 4" at bounding box center [286, 225] width 117 height 13
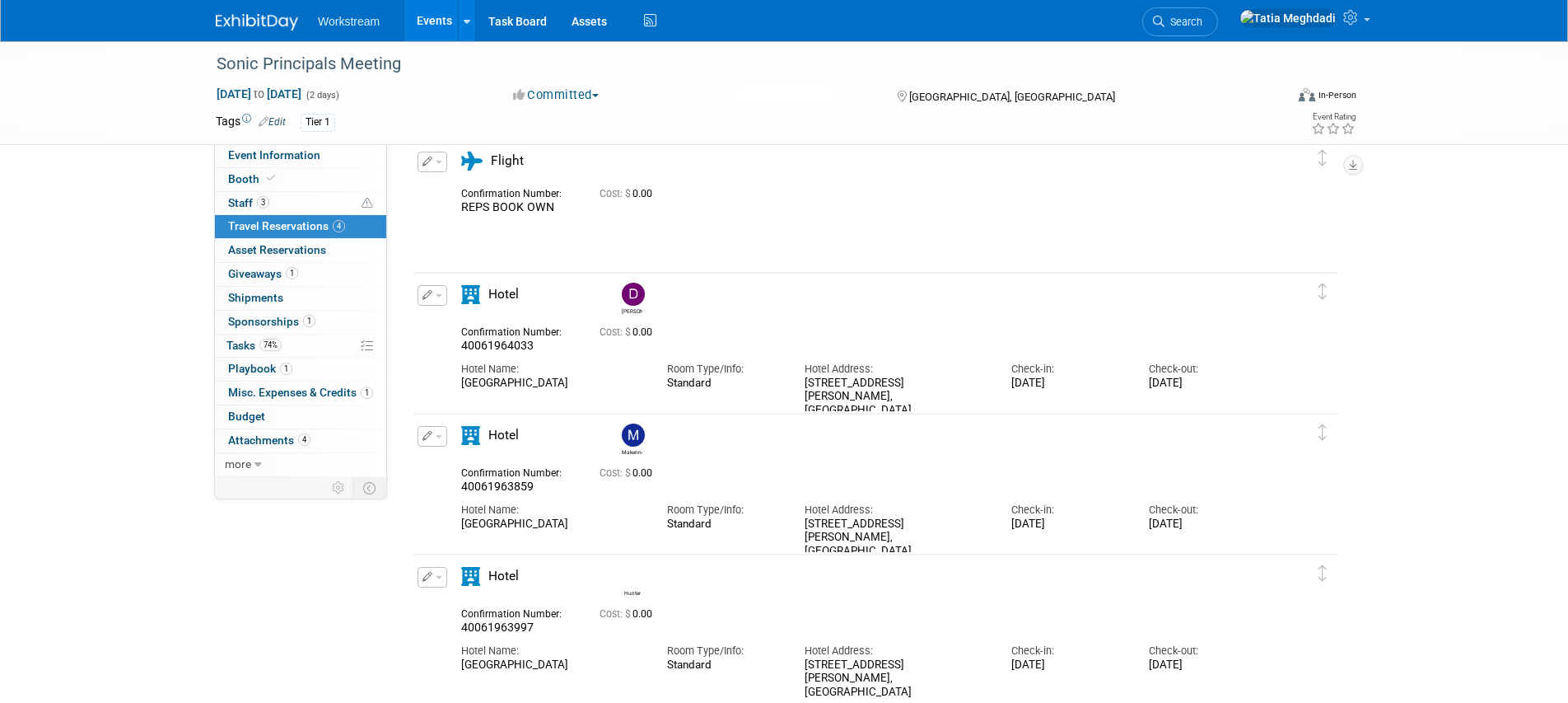
scroll to position [76, 0]
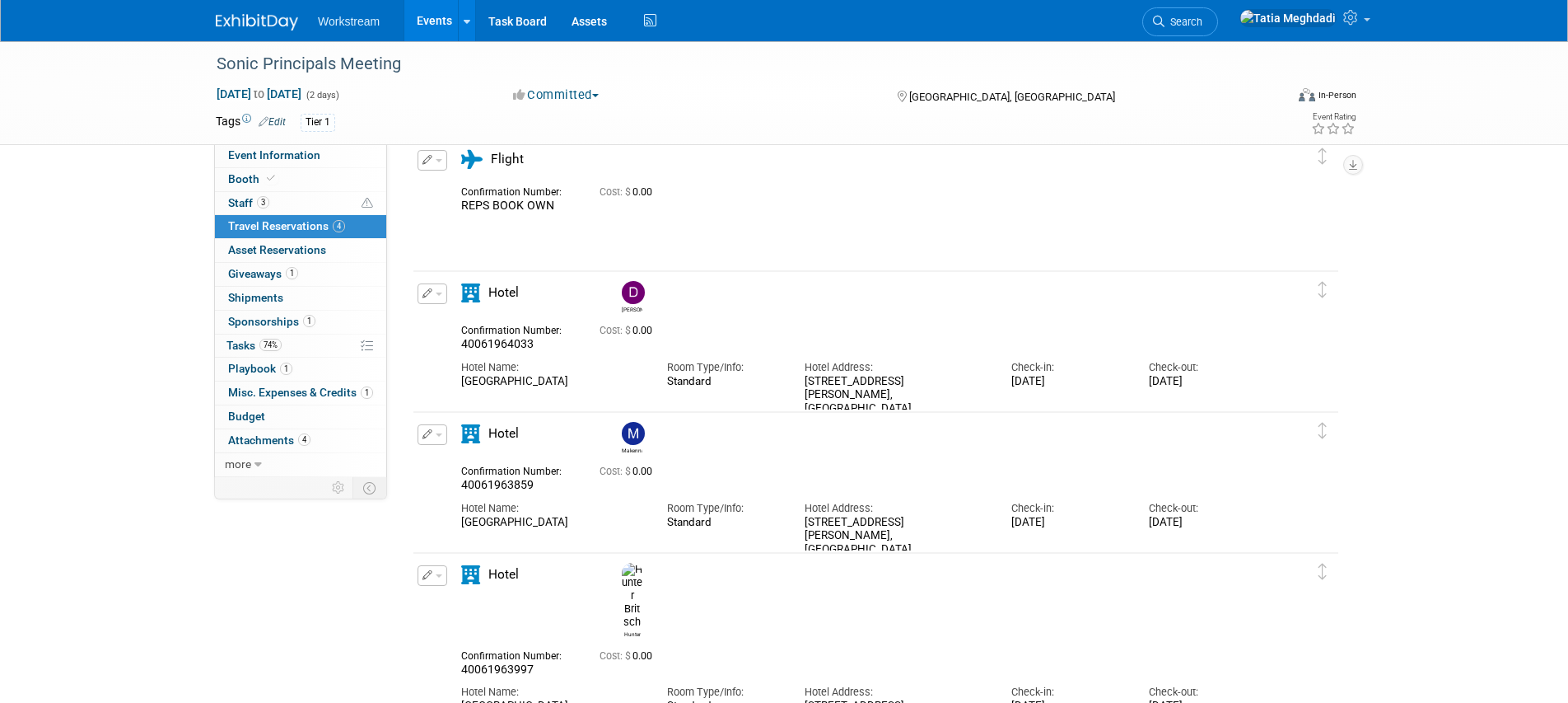
click at [441, 295] on button "button" at bounding box center [433, 293] width 30 height 21
click at [486, 322] on button "Edit Reservation" at bounding box center [488, 323] width 140 height 24
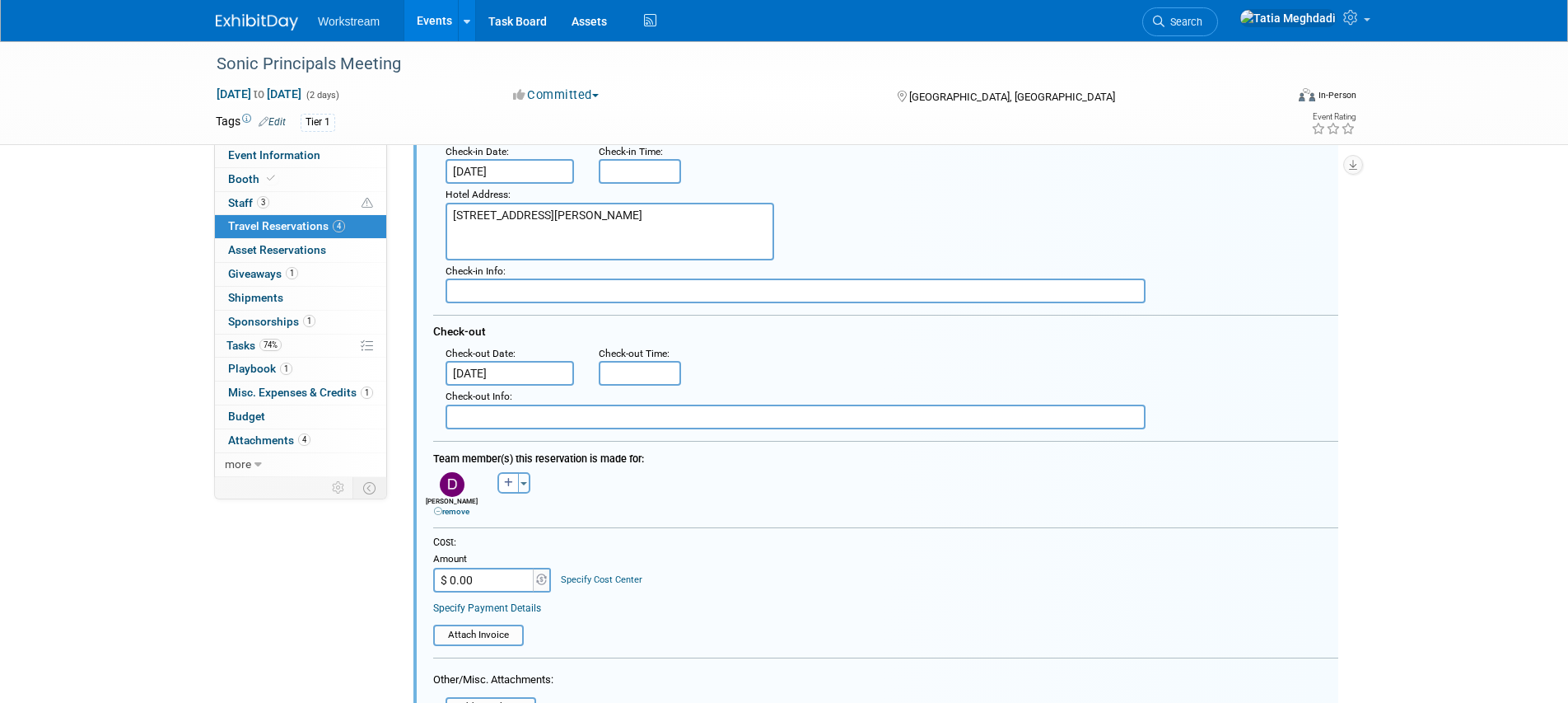
scroll to position [364, 0]
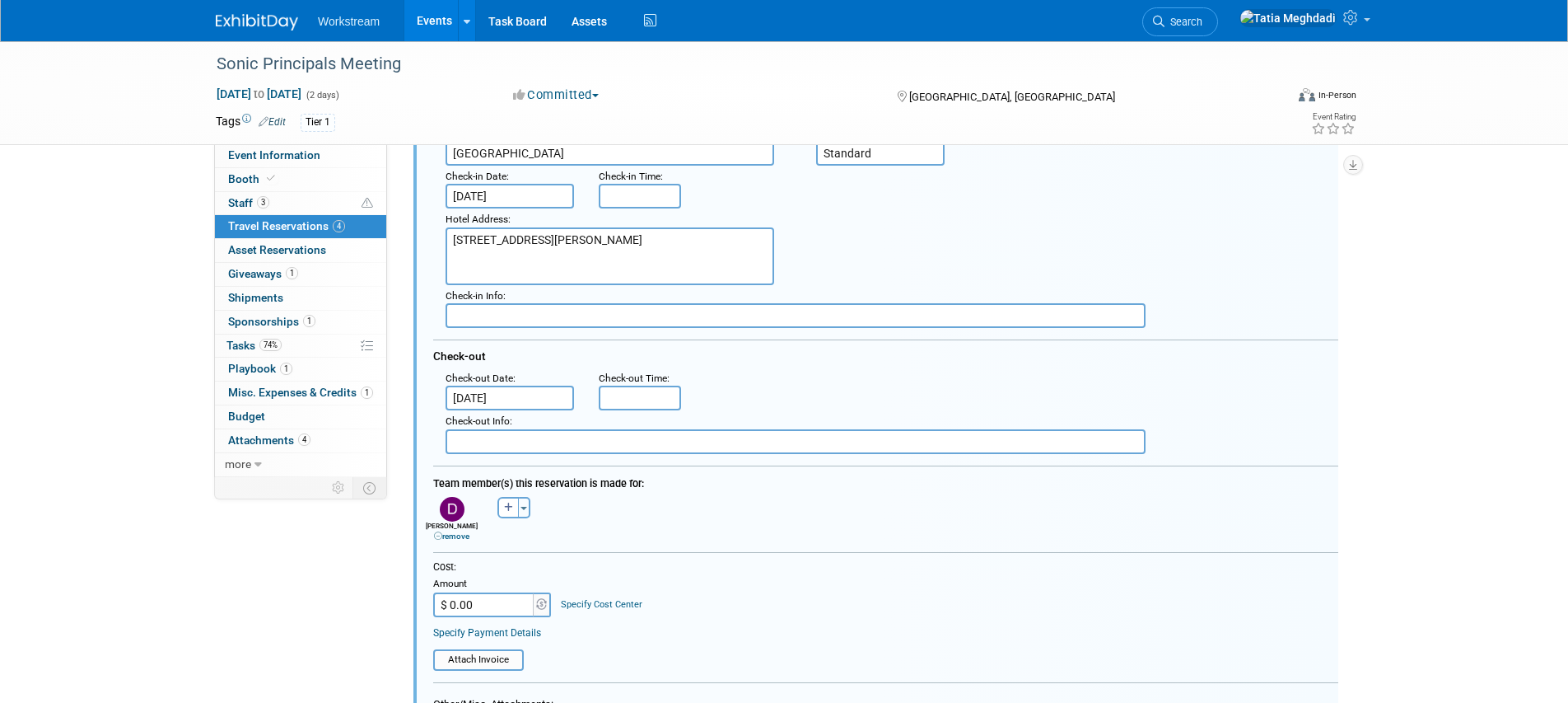
click at [507, 390] on input "[DATE]" at bounding box center [510, 397] width 129 height 25
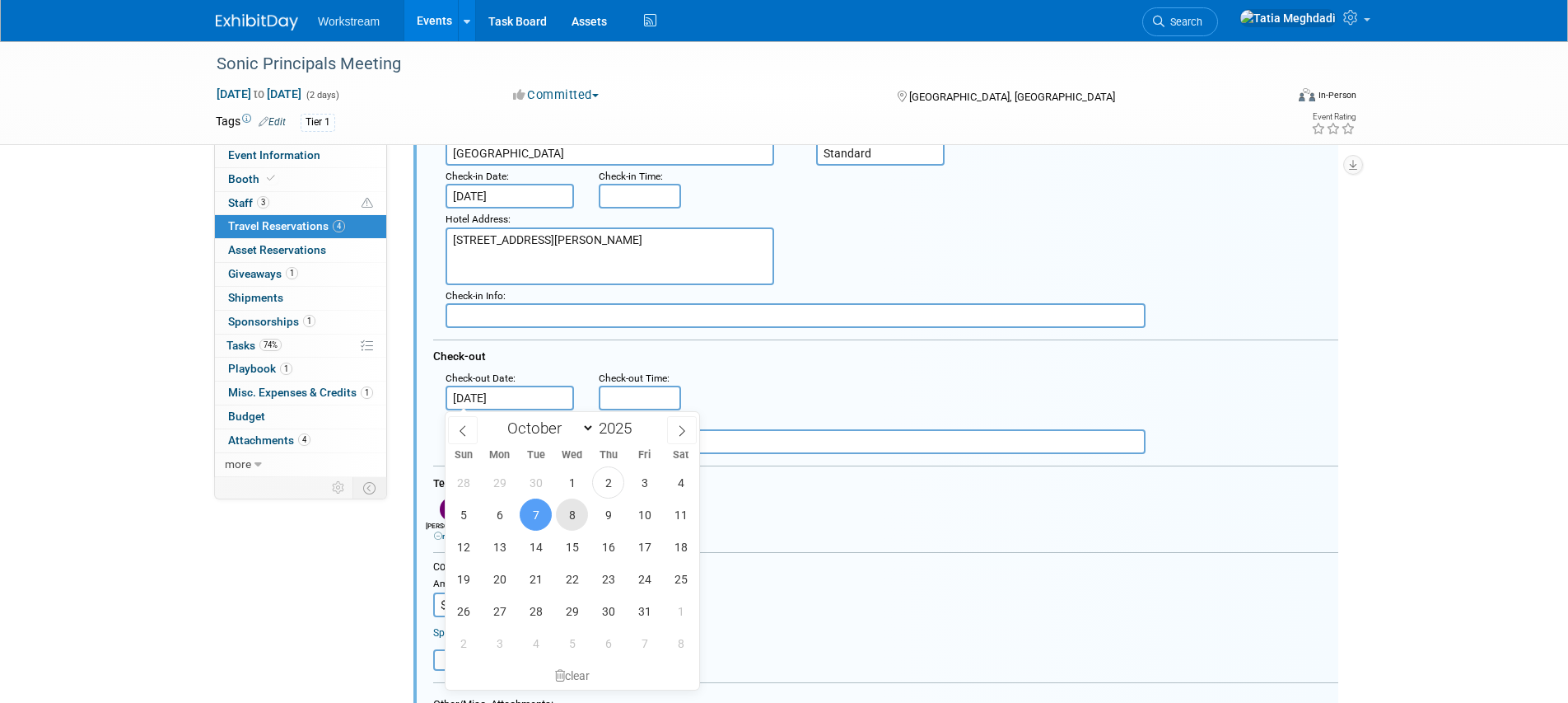
click at [574, 523] on span "8" at bounding box center [572, 514] width 32 height 32
type input "[DATE]"
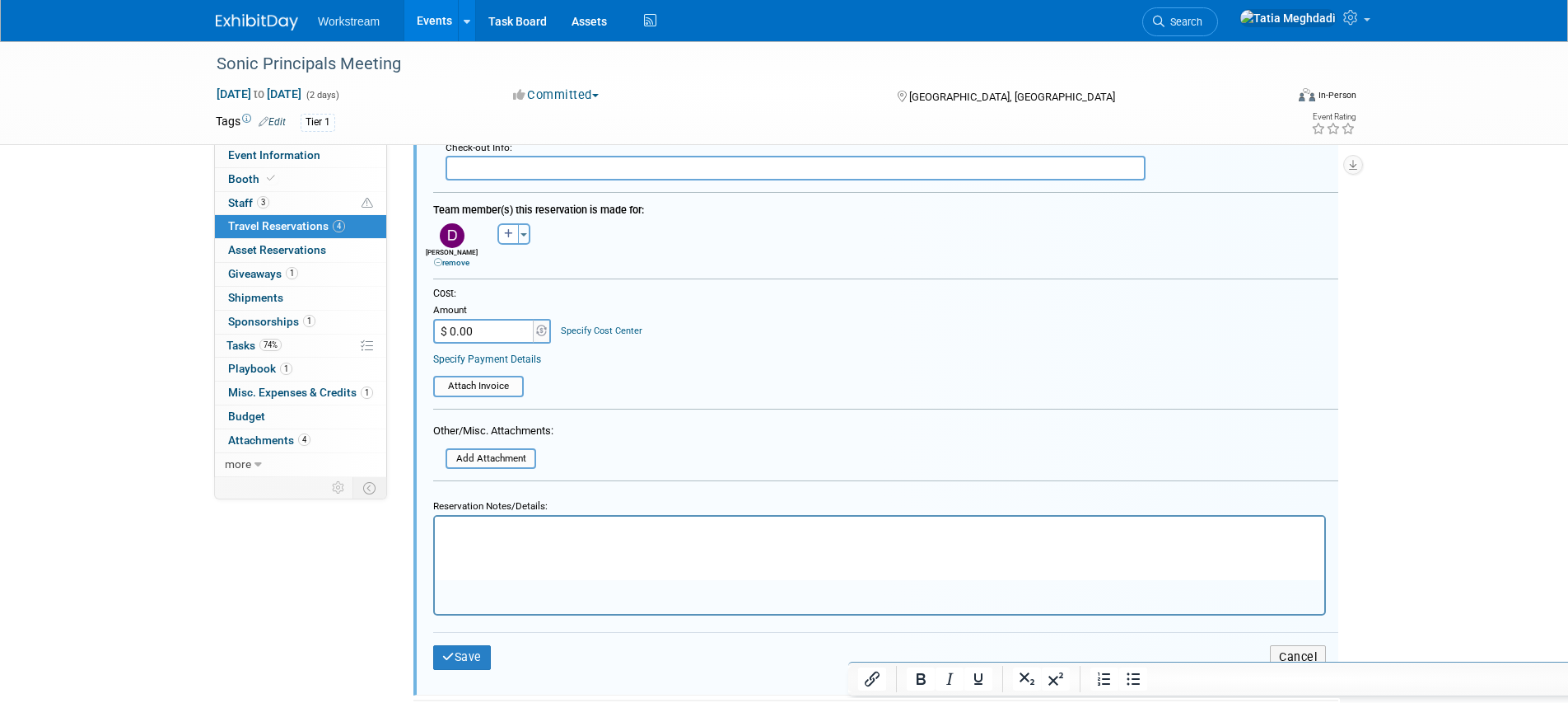
scroll to position [686, 0]
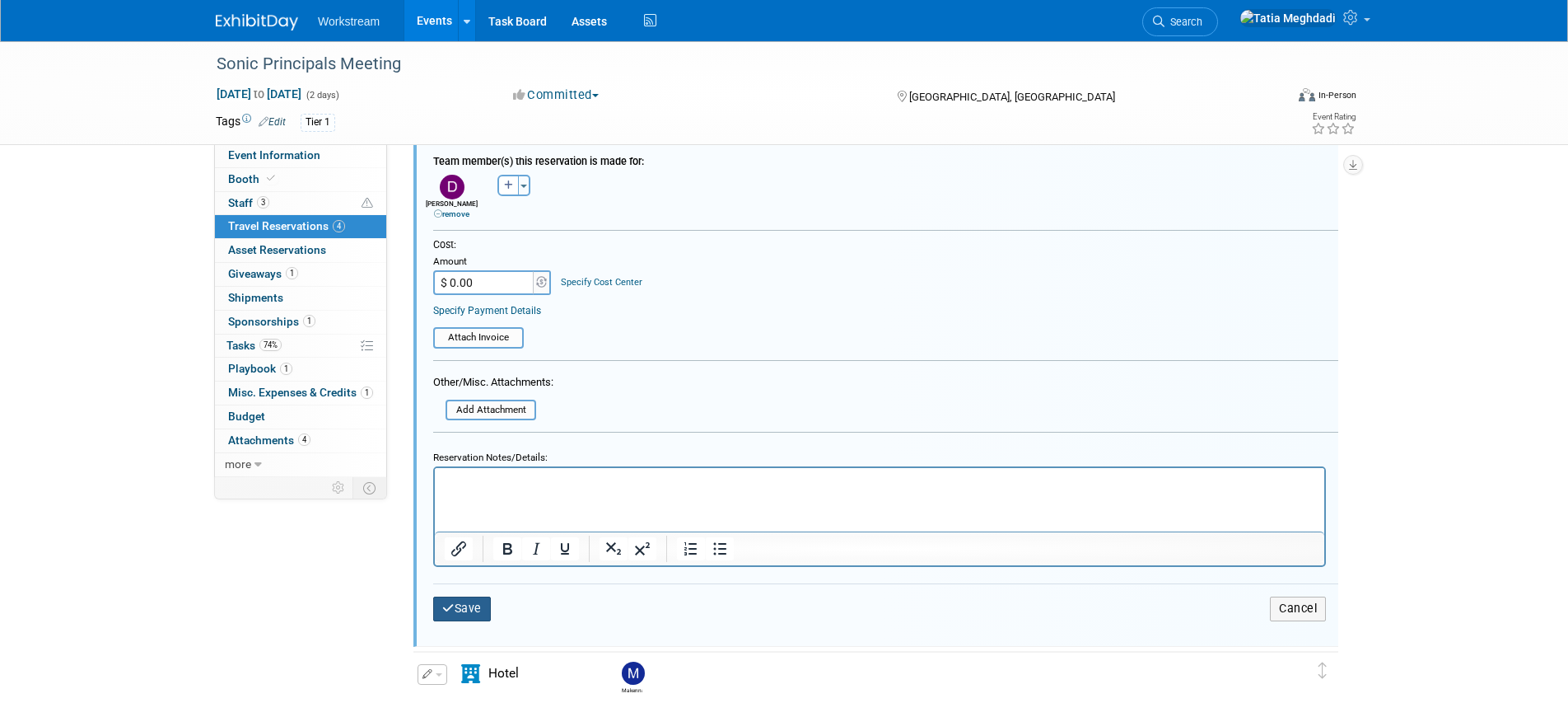
click at [456, 596] on button "Save" at bounding box center [462, 608] width 57 height 24
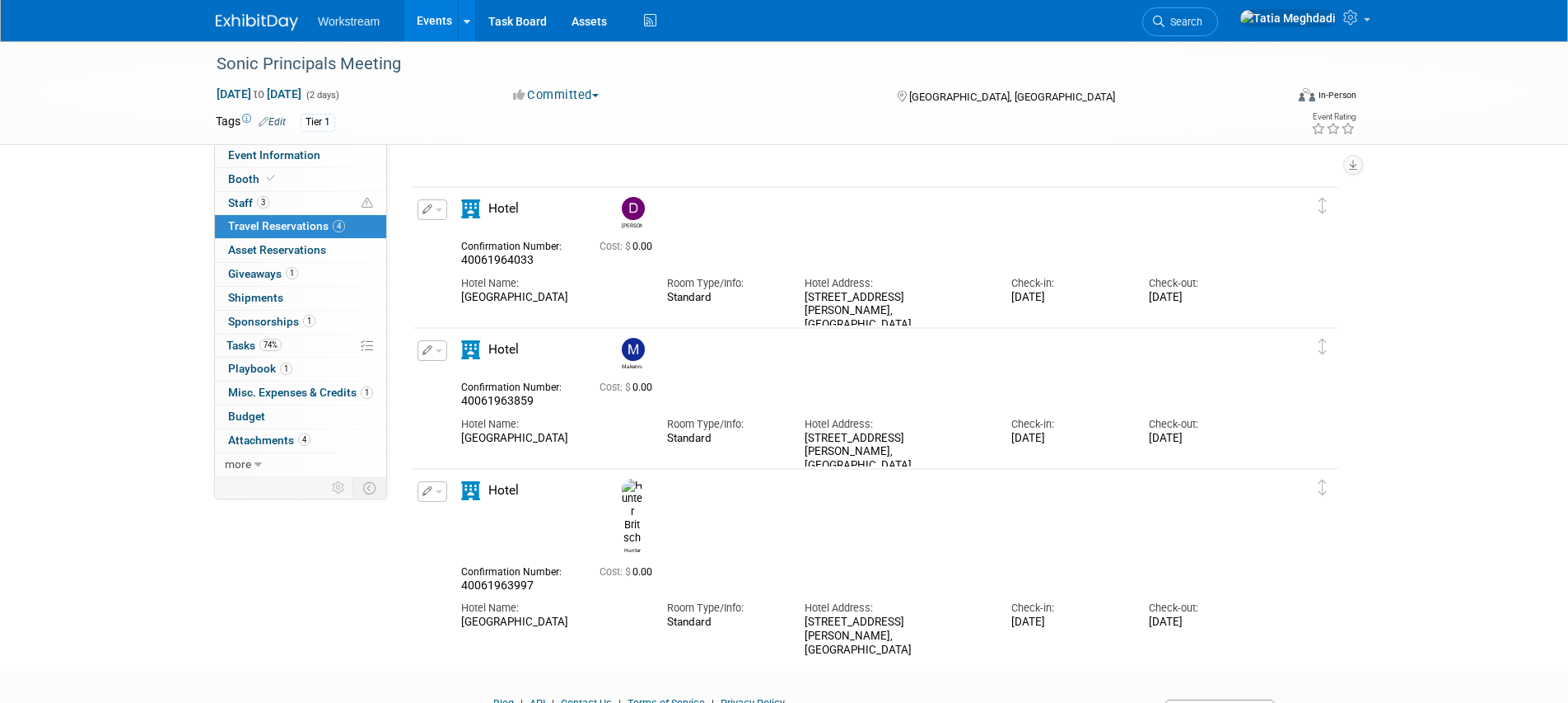
scroll to position [183, 0]
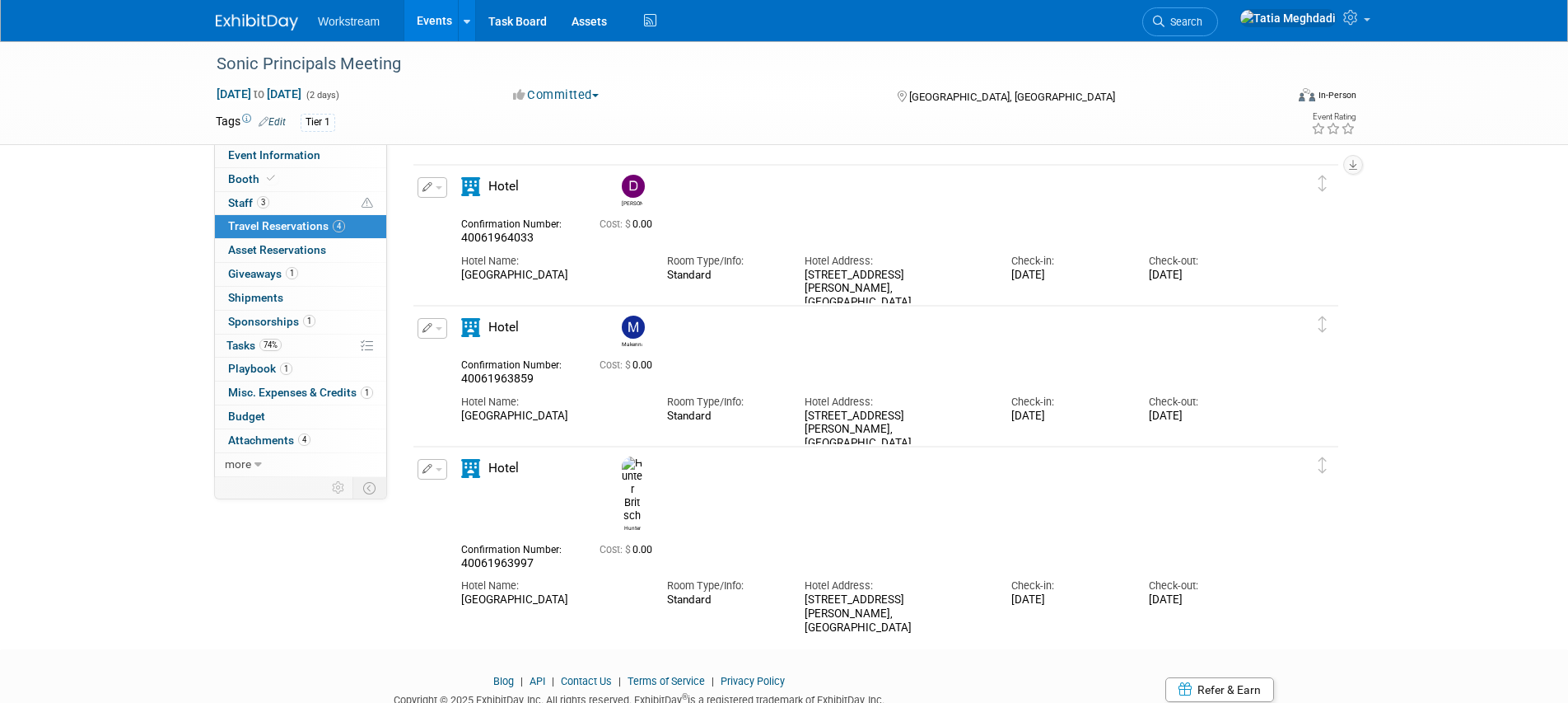
click at [250, 592] on div "Sonic Principals Meeting Oct 6, 2025 to Oct 7, 2025 (2 days) Oct 6, 2025 to Oct…" at bounding box center [784, 239] width 1568 height 761
click at [423, 24] on link "Events" at bounding box center [435, 21] width 60 height 42
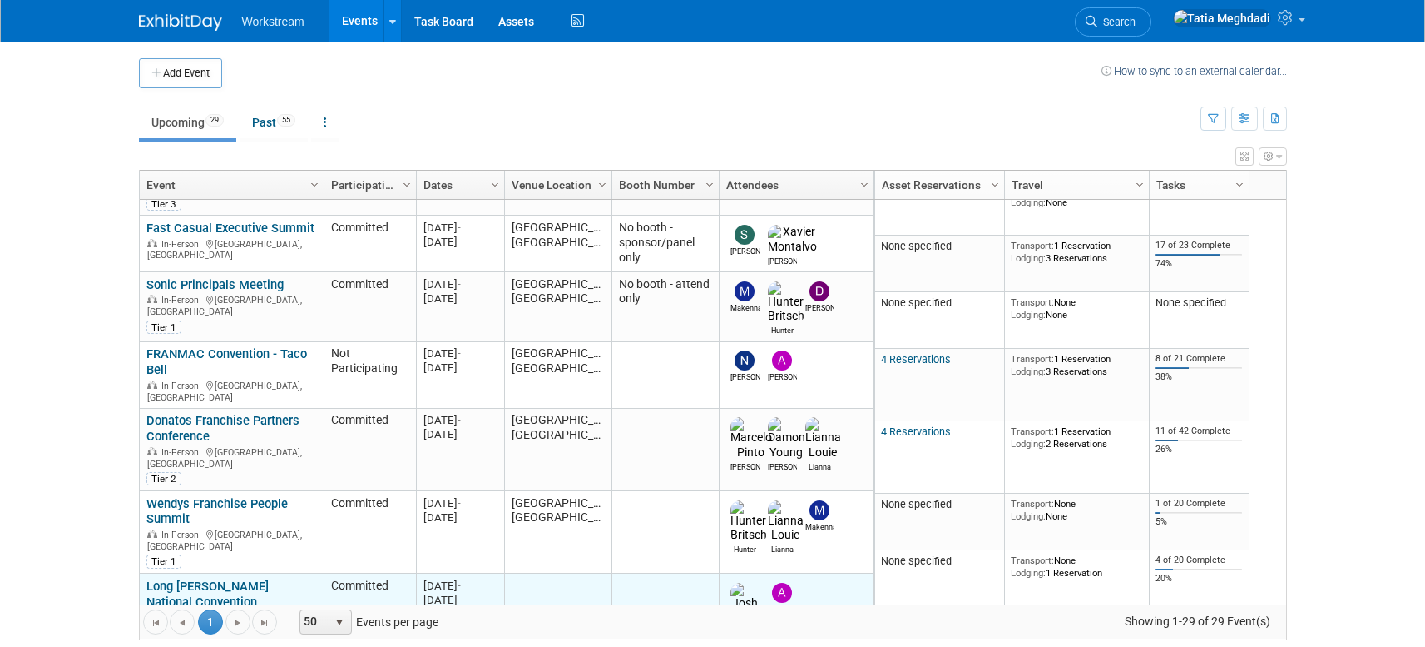
scroll to position [175, 0]
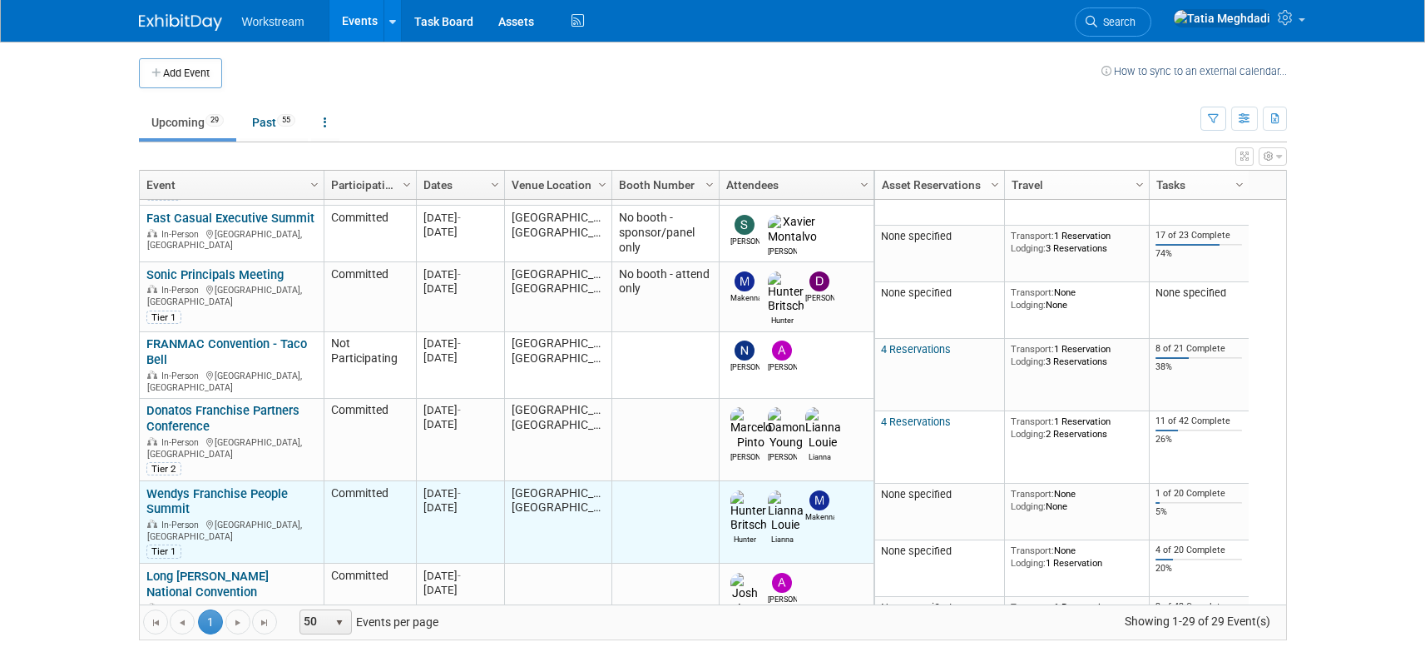
click at [172, 486] on link "Wendys Franchise People Summit" at bounding box center [216, 501] width 141 height 31
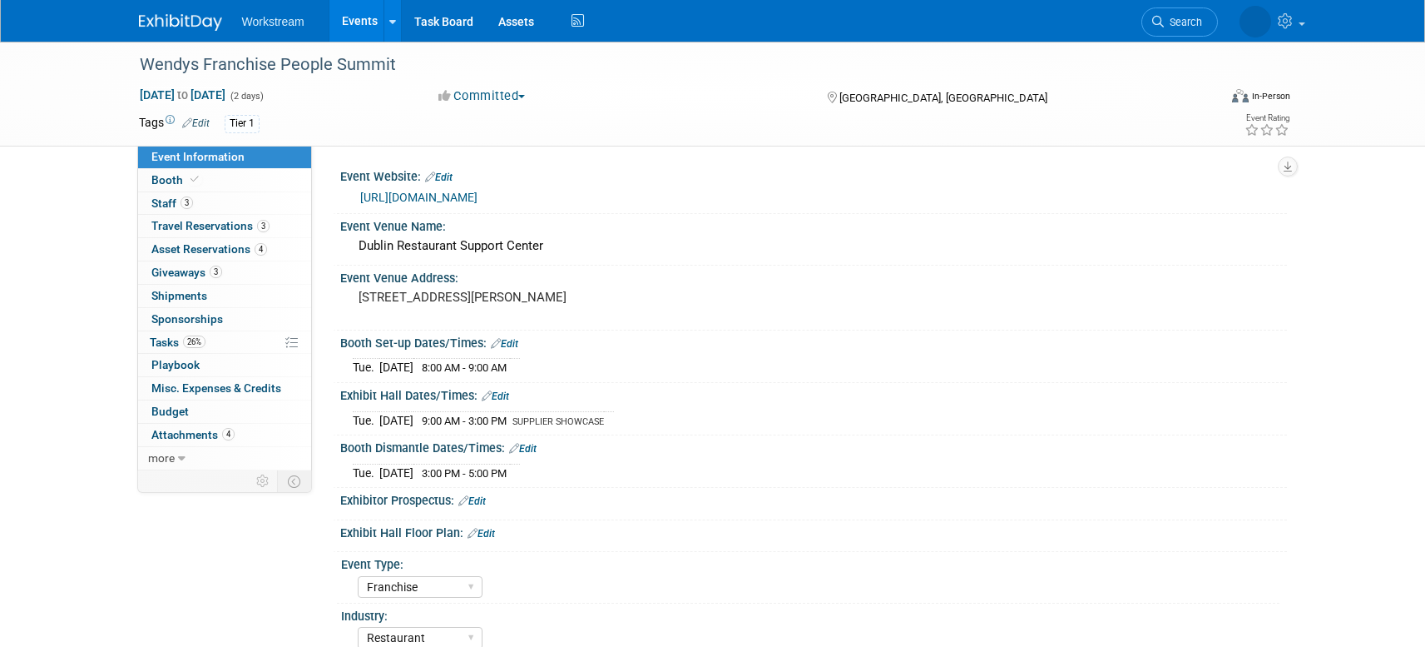
select select "Franchise"
select select "Restaurant"
select select "TBD"
select select "[PERSON_NAME]"
click at [190, 244] on span "Asset Reservations 4" at bounding box center [209, 248] width 116 height 13
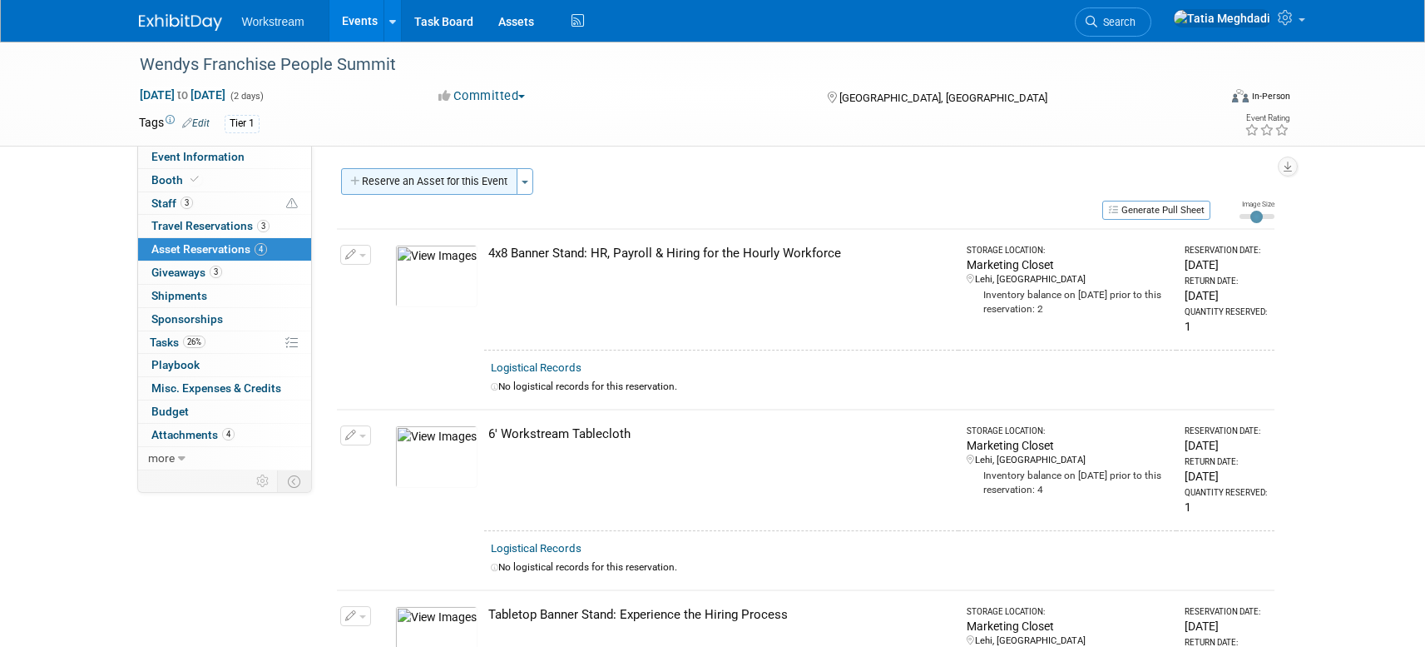
click at [428, 179] on button "Reserve an Asset for this Event" at bounding box center [429, 181] width 176 height 27
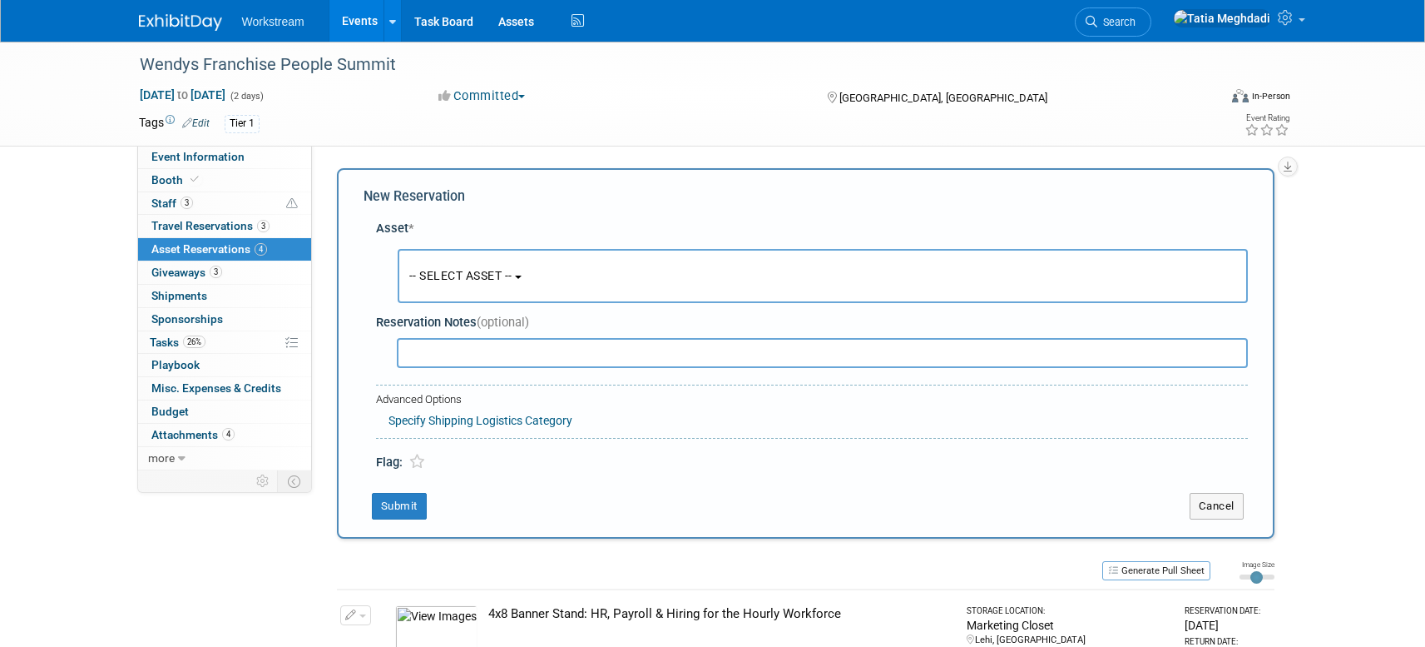
scroll to position [16, 0]
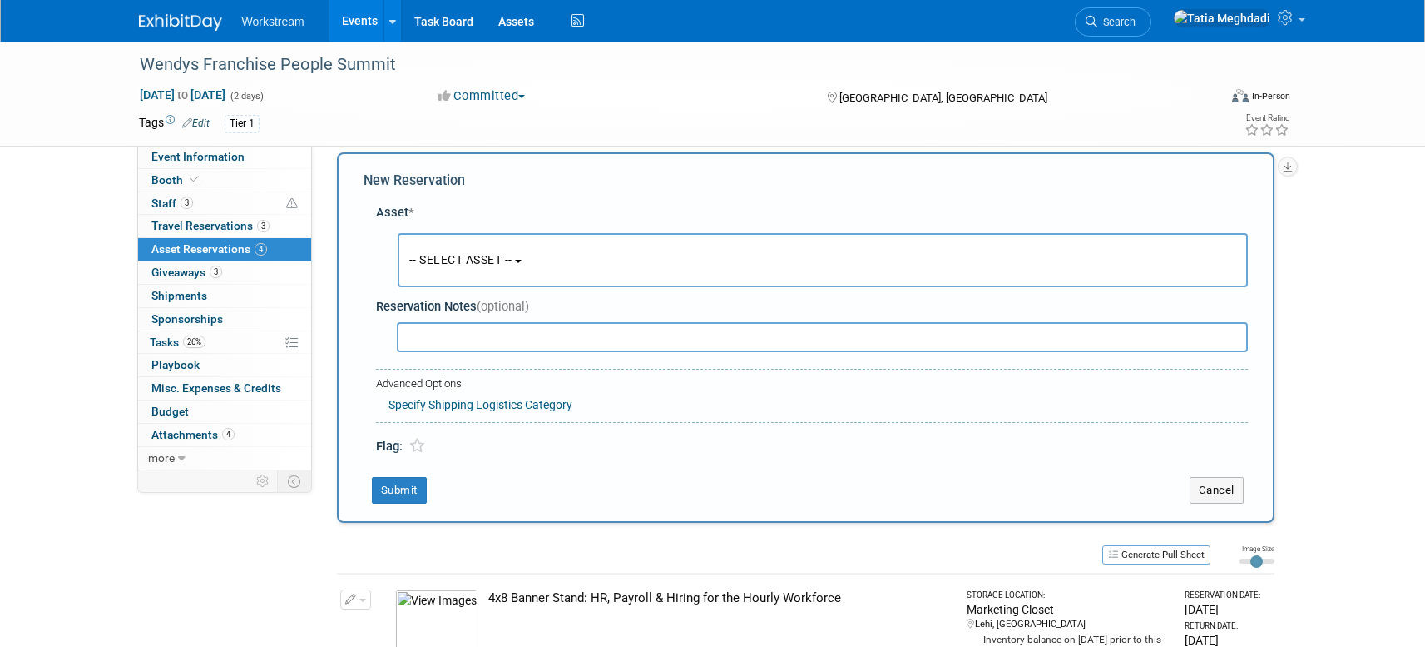
click at [463, 247] on button "-- SELECT ASSET --" at bounding box center [823, 260] width 850 height 54
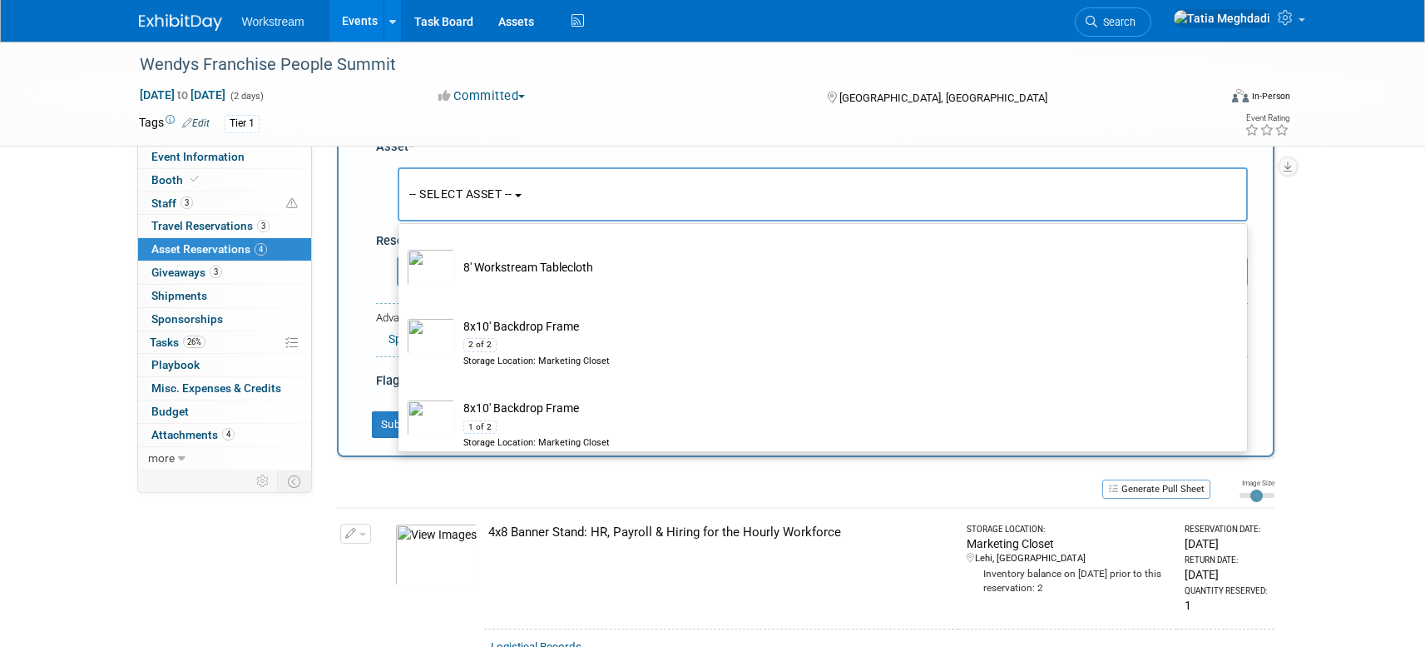
scroll to position [551, 0]
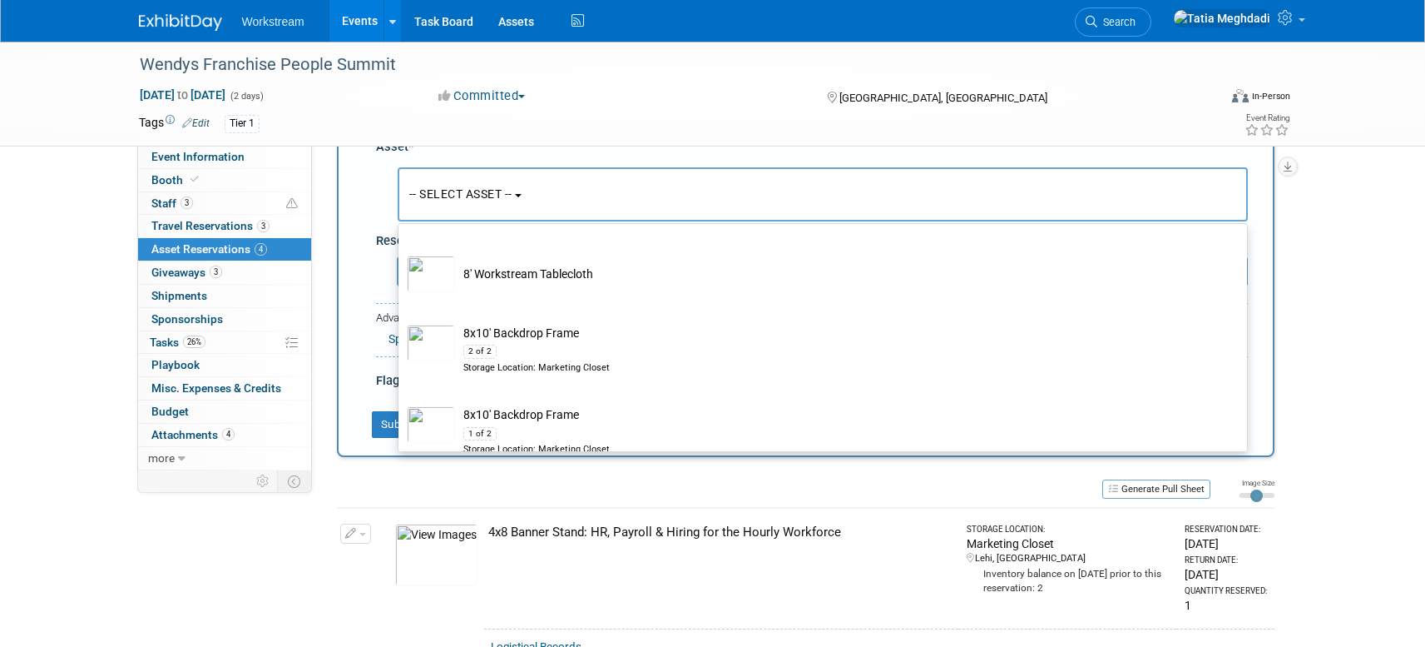
click at [225, 577] on div "Event Information Event Info Booth Booth 3 Staff 3 Staff 3 Travel Reservations …" at bounding box center [712, 594] width 1173 height 1269
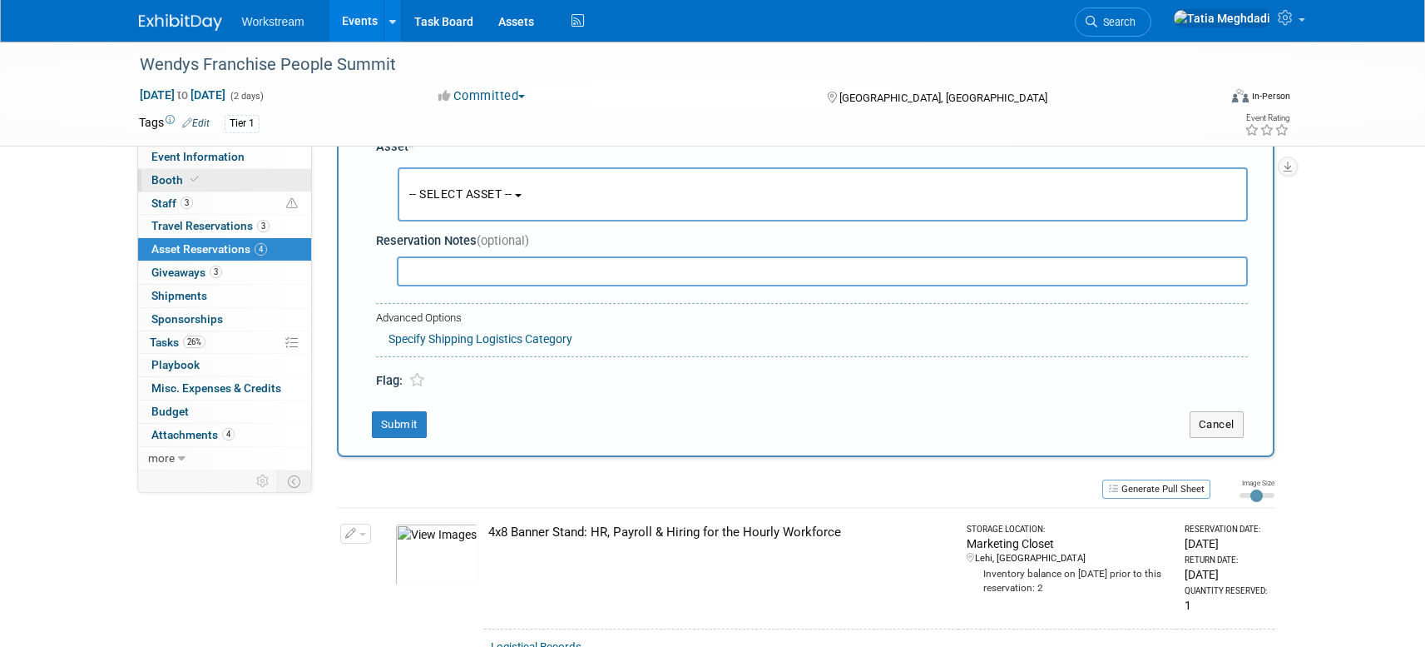
click at [150, 180] on link "Booth" at bounding box center [224, 180] width 173 height 22
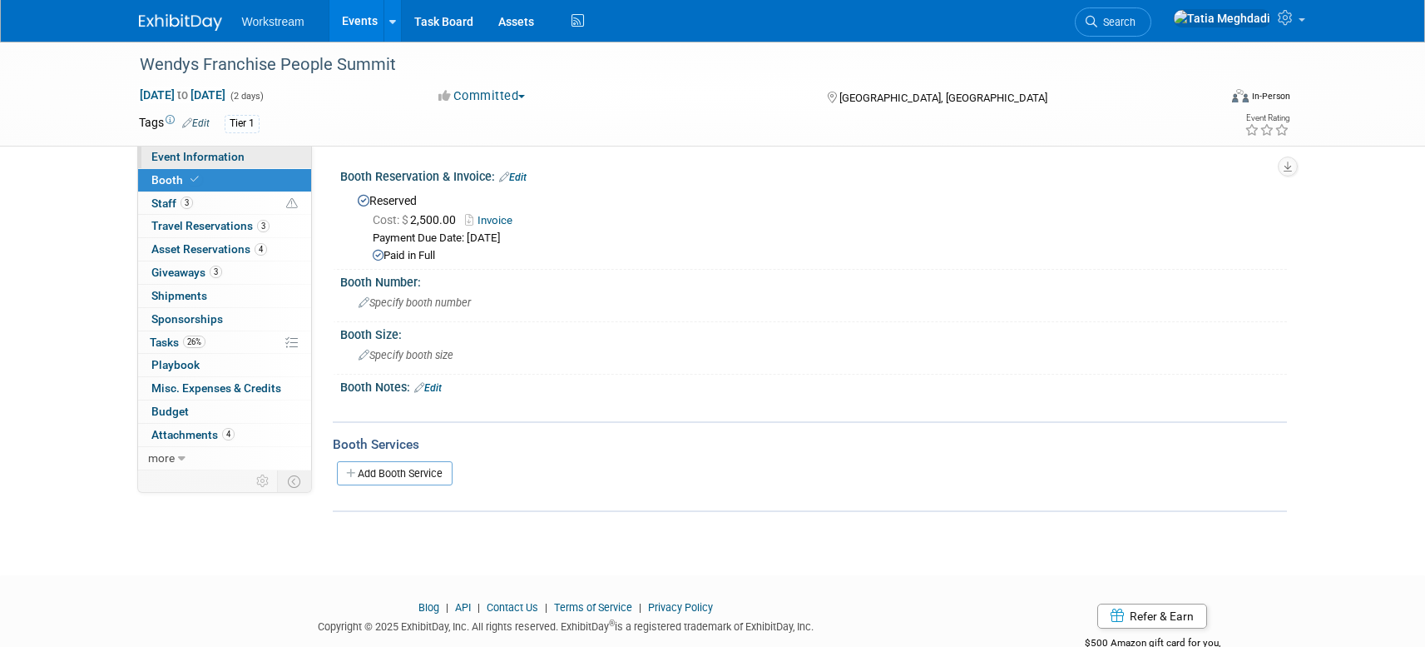
click at [173, 153] on span "Event Information" at bounding box center [197, 156] width 93 height 13
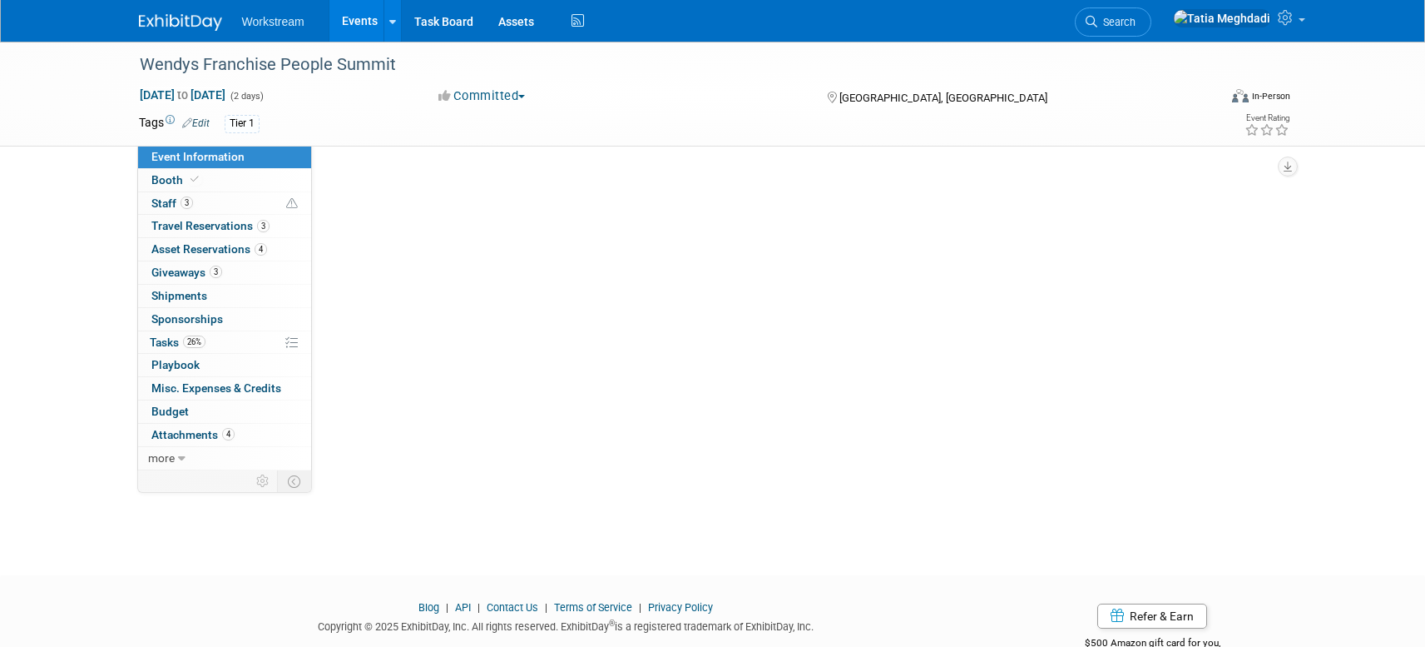
select select "Franchise"
select select "Restaurant"
select select "TBD"
select select "[PERSON_NAME]"
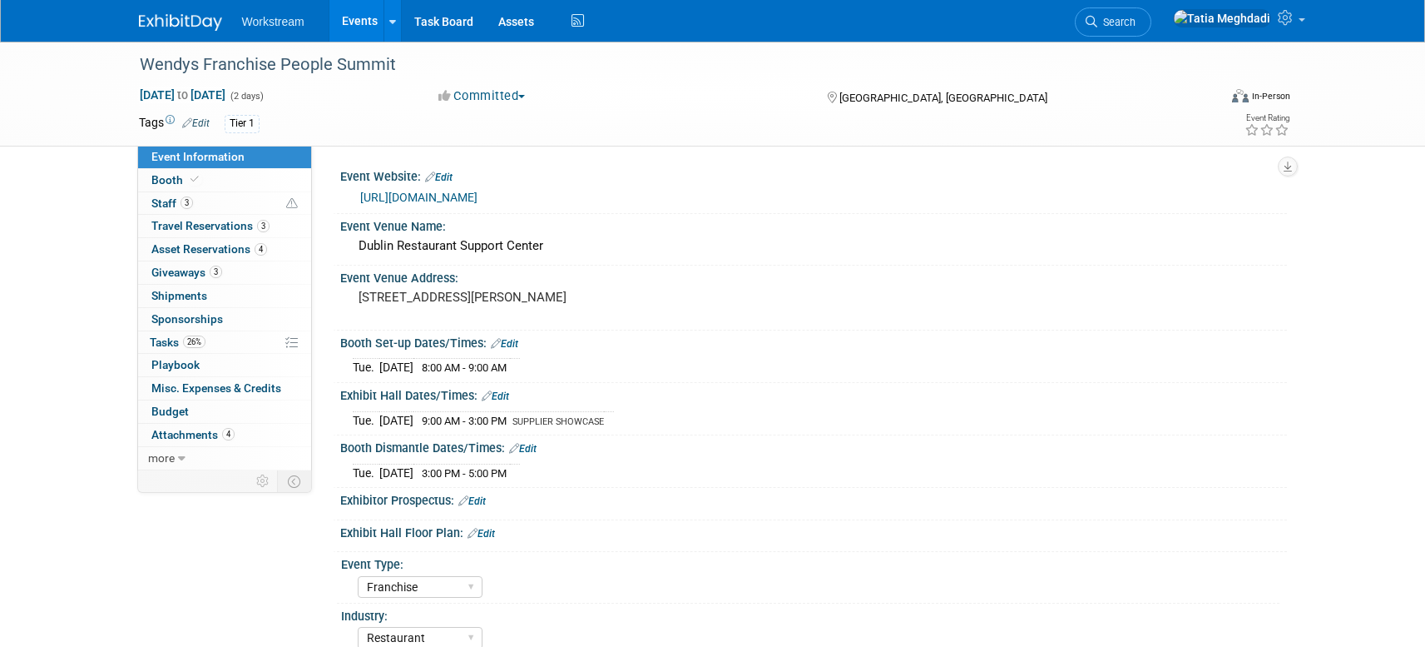
click at [394, 195] on link "[URL][DOMAIN_NAME]" at bounding box center [418, 197] width 117 height 13
click at [525, 17] on link "Assets" at bounding box center [516, 21] width 61 height 42
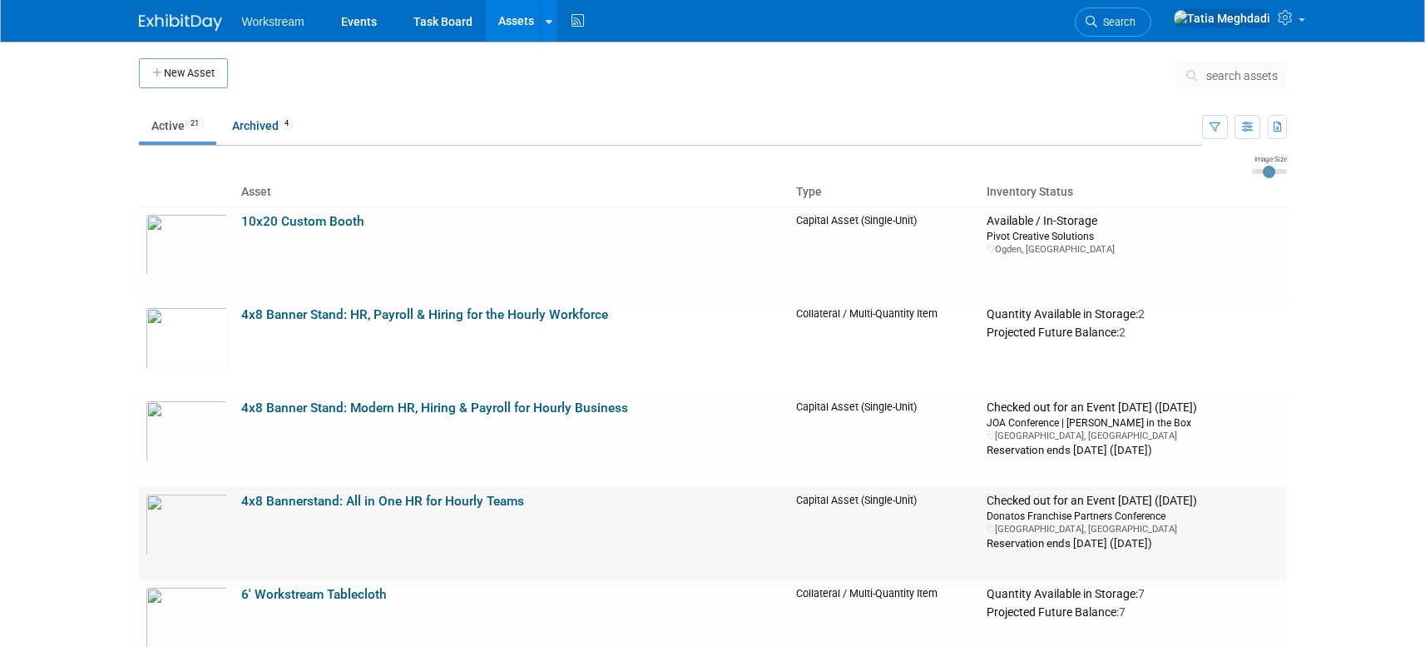
click at [289, 493] on link "4x8 Bannerstand: All in One HR for Hourly Teams" at bounding box center [382, 500] width 283 height 15
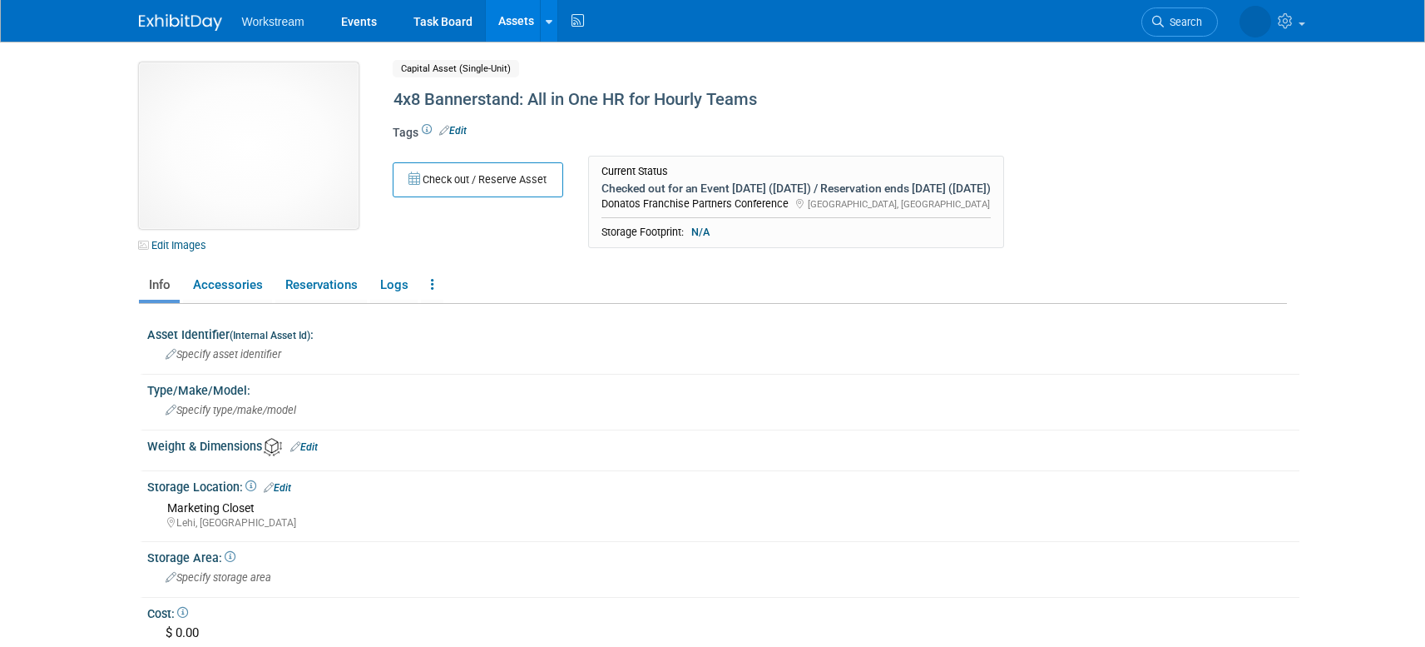
click at [286, 139] on img at bounding box center [249, 145] width 220 height 166
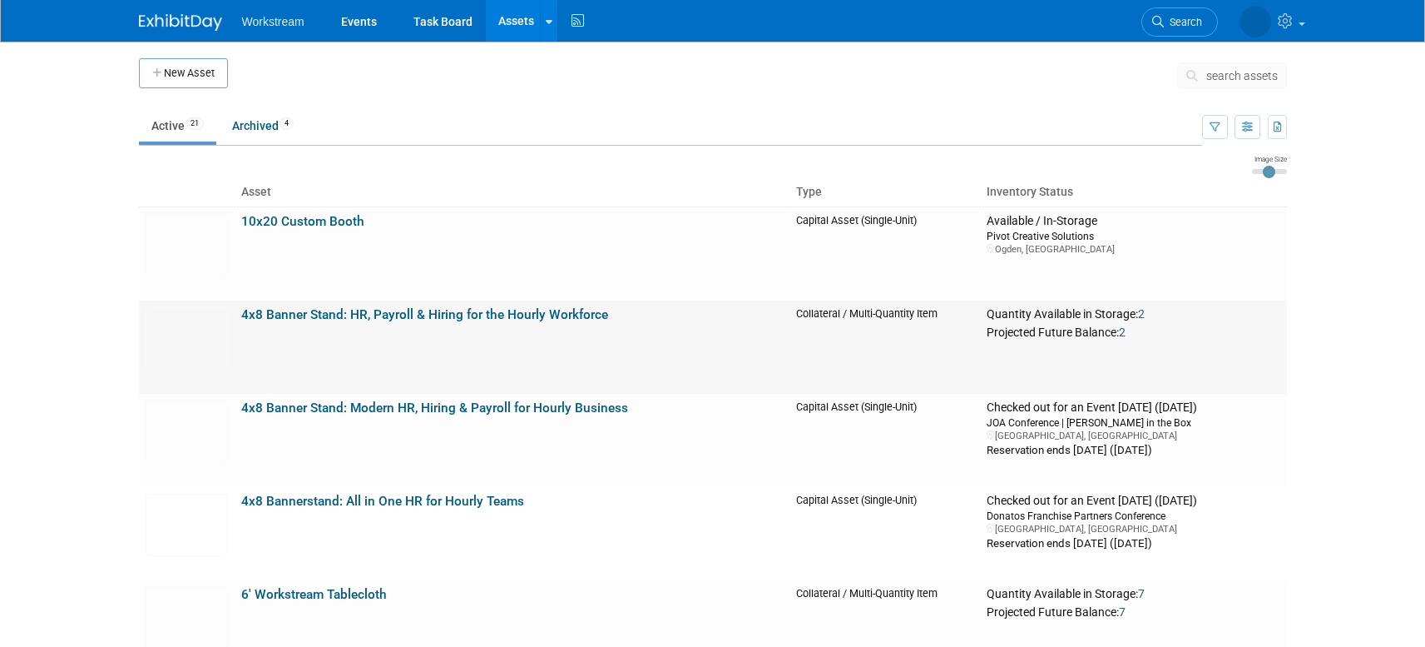
click at [363, 308] on link "4x8 Banner Stand: HR, Payroll & Hiring for the Hourly Workforce" at bounding box center [424, 314] width 367 height 15
click at [198, 419] on img at bounding box center [187, 431] width 82 height 62
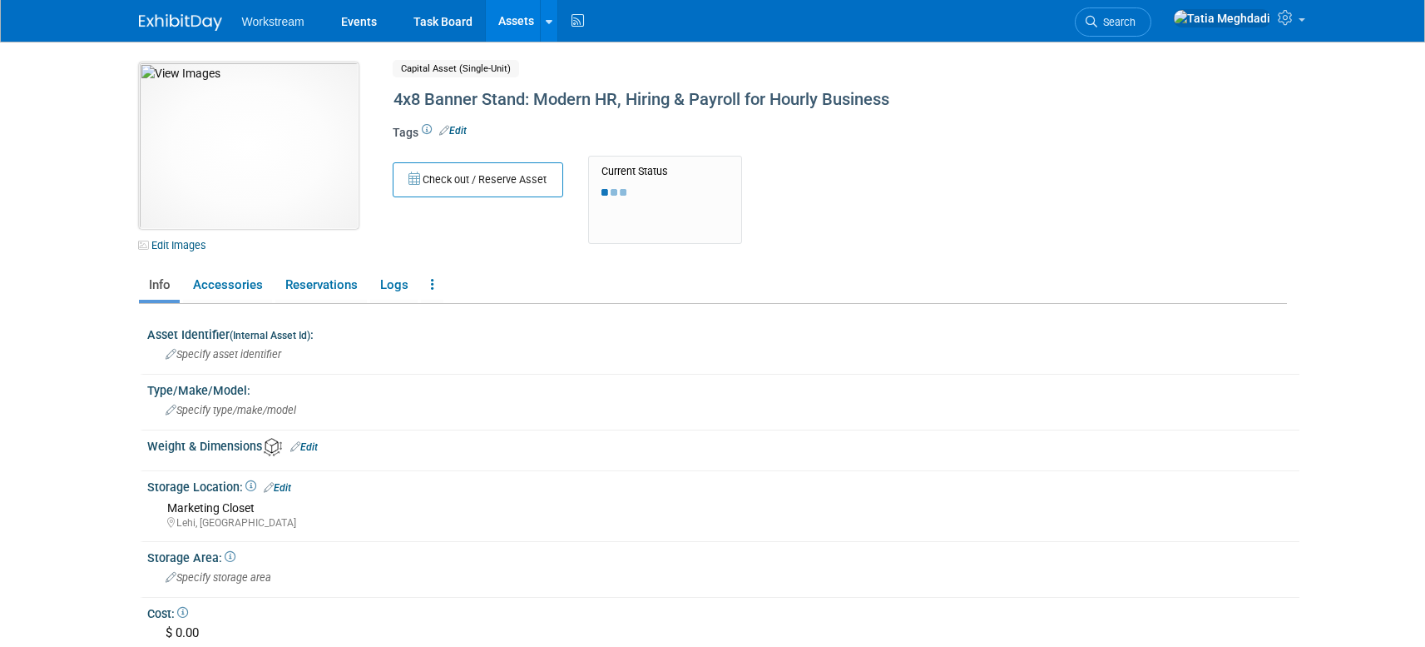
click at [305, 182] on img at bounding box center [249, 145] width 220 height 166
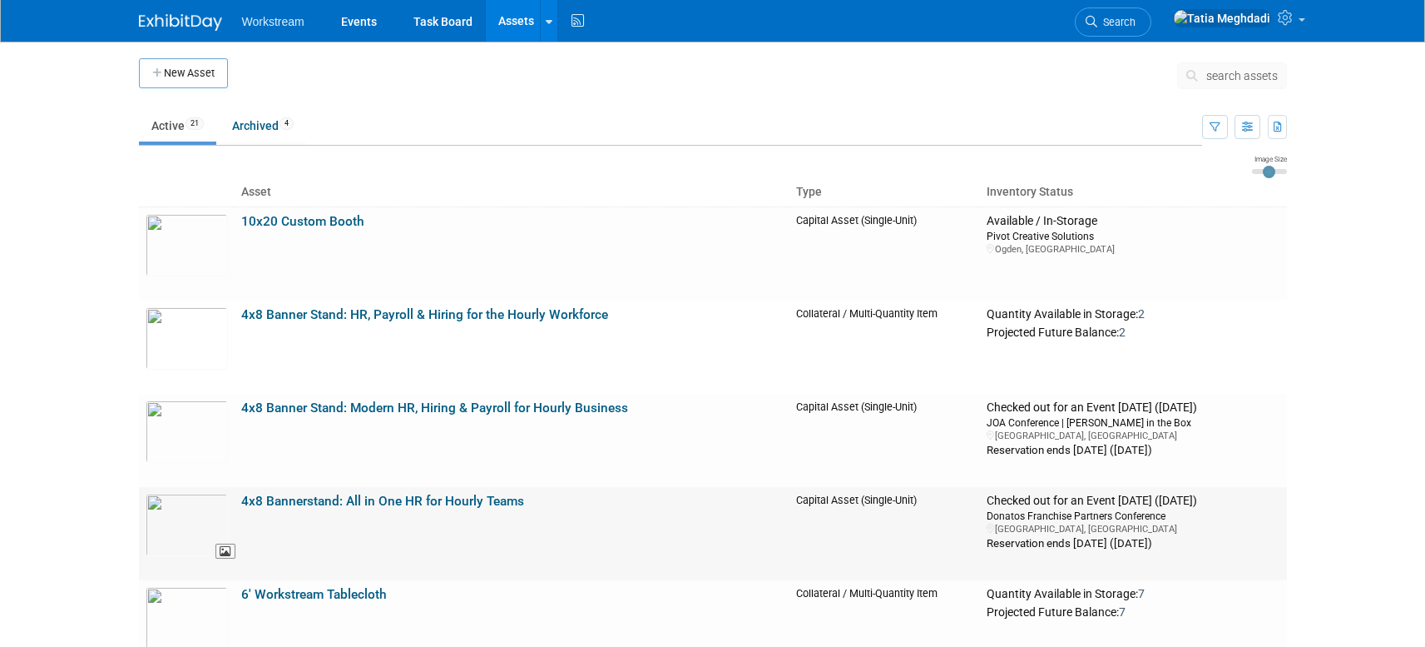
click at [182, 514] on img at bounding box center [187, 524] width 82 height 62
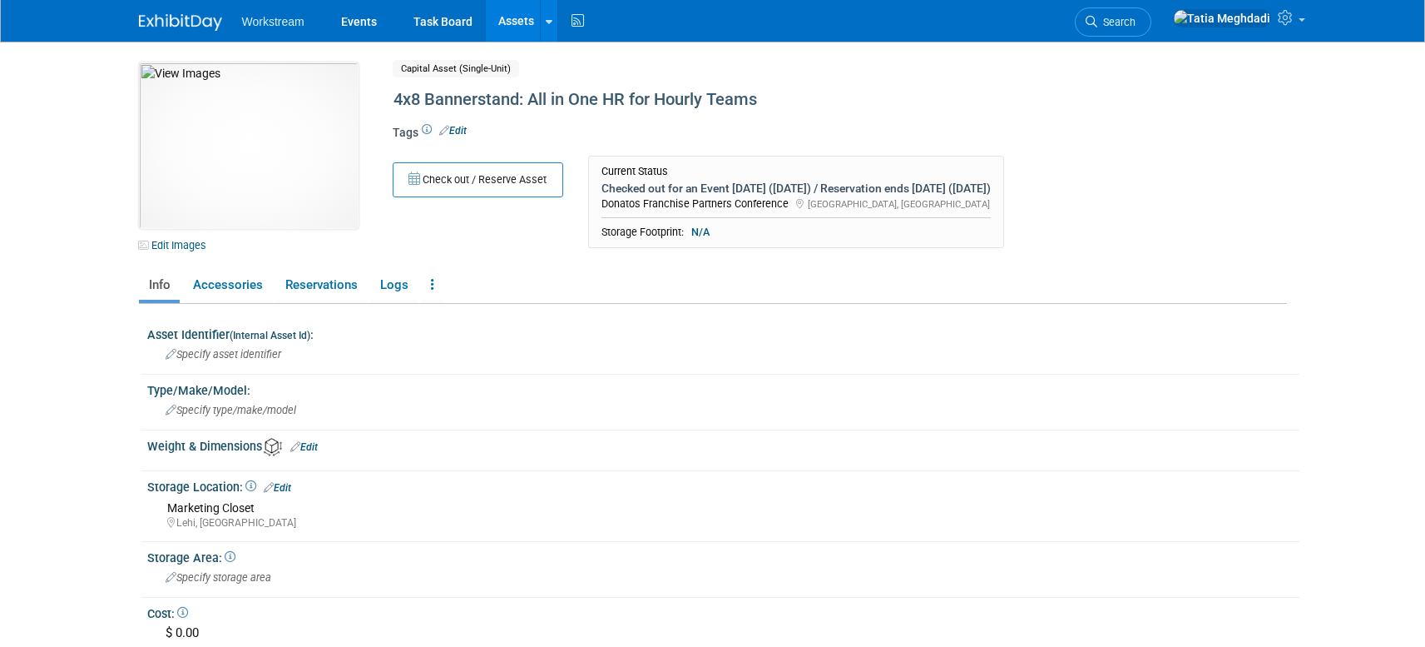
click at [512, 23] on link "Assets" at bounding box center [516, 21] width 61 height 42
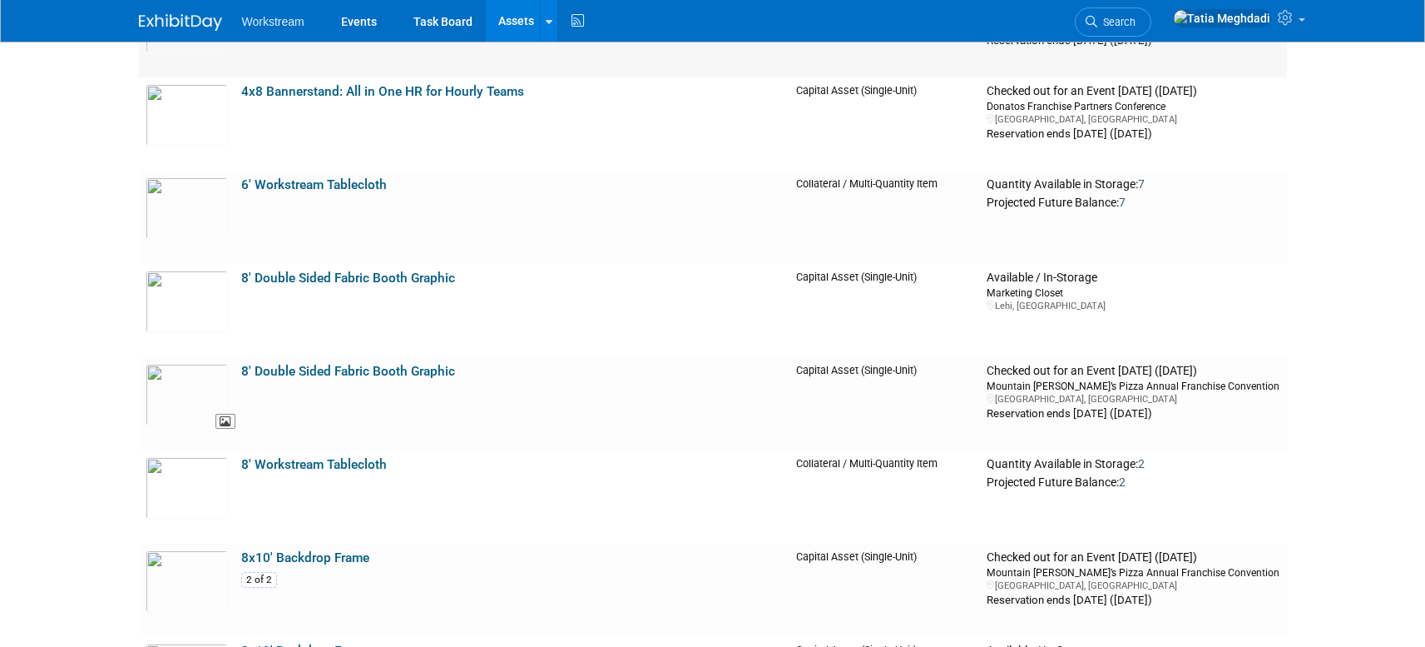
scroll to position [427, 0]
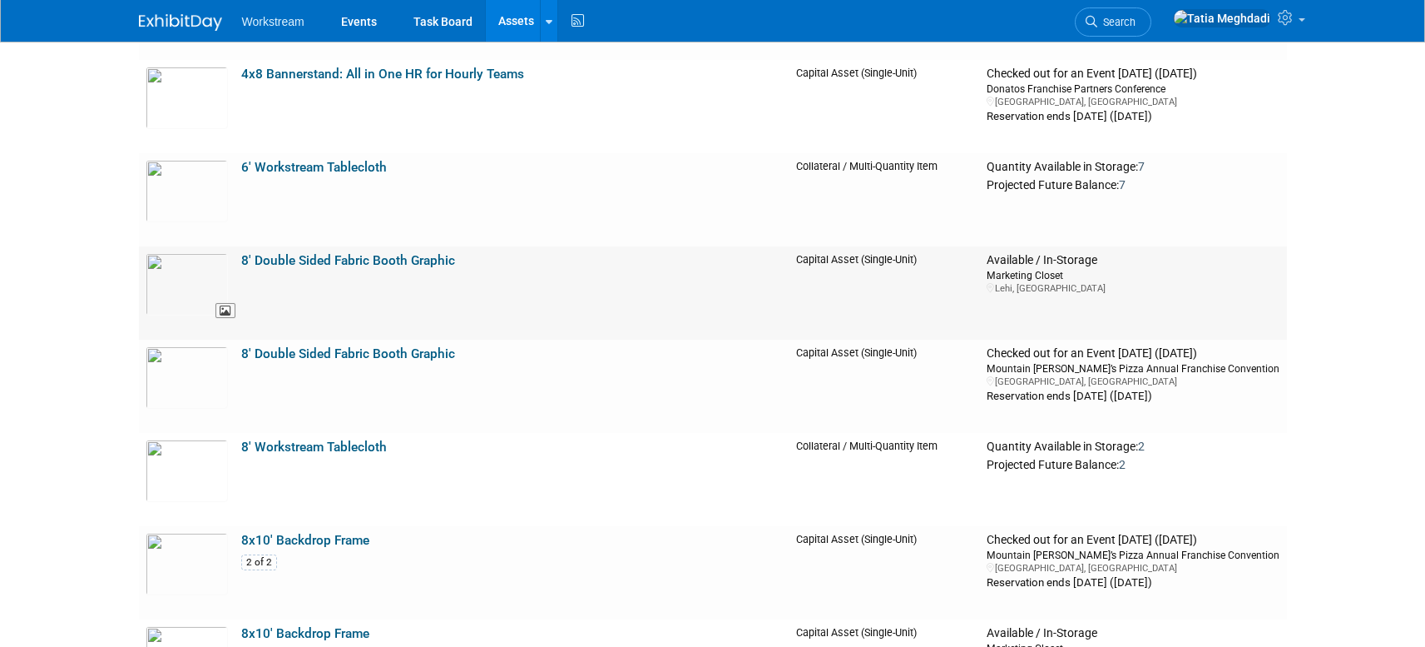
click at [198, 321] on div at bounding box center [187, 323] width 82 height 17
click at [189, 288] on img at bounding box center [187, 284] width 82 height 62
